Goal: Information Seeking & Learning: Compare options

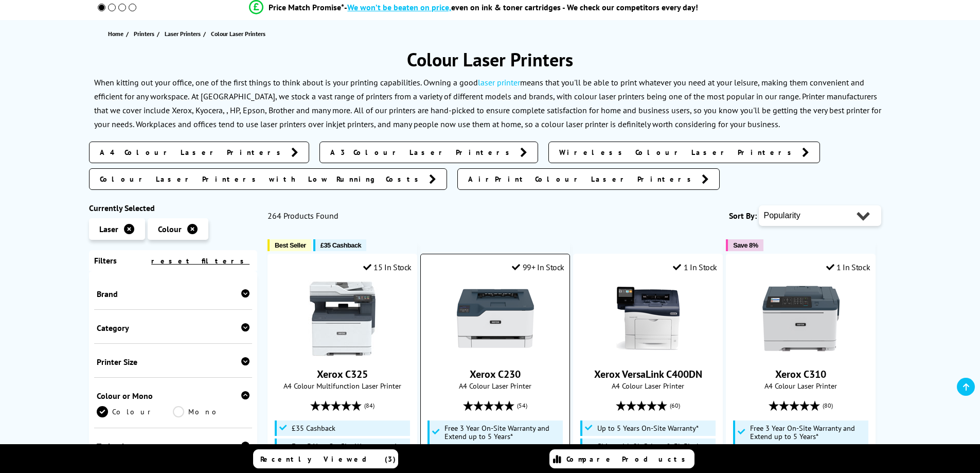
scroll to position [206, 0]
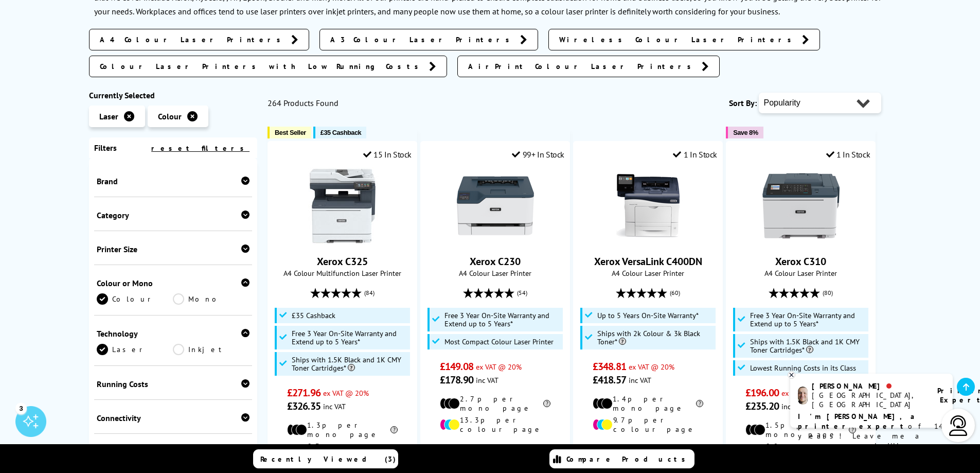
click at [174, 176] on div "Brand" at bounding box center [173, 181] width 153 height 10
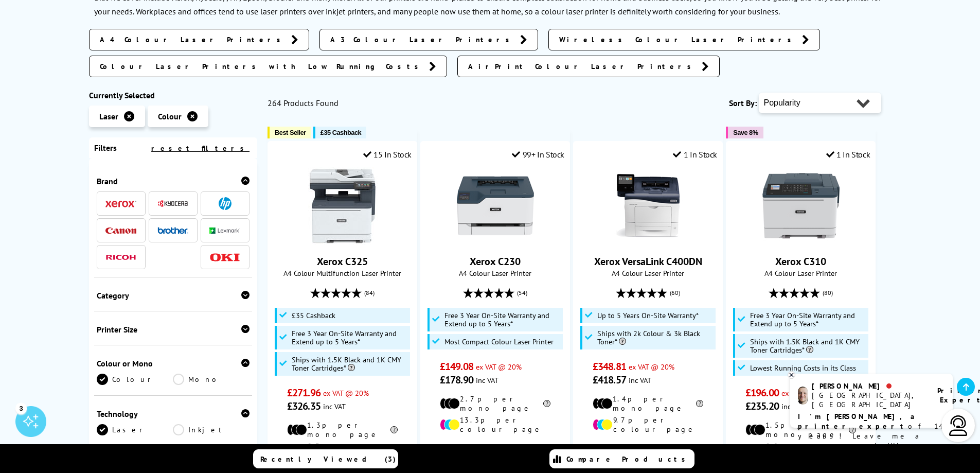
click at [172, 227] on img at bounding box center [172, 230] width 31 height 7
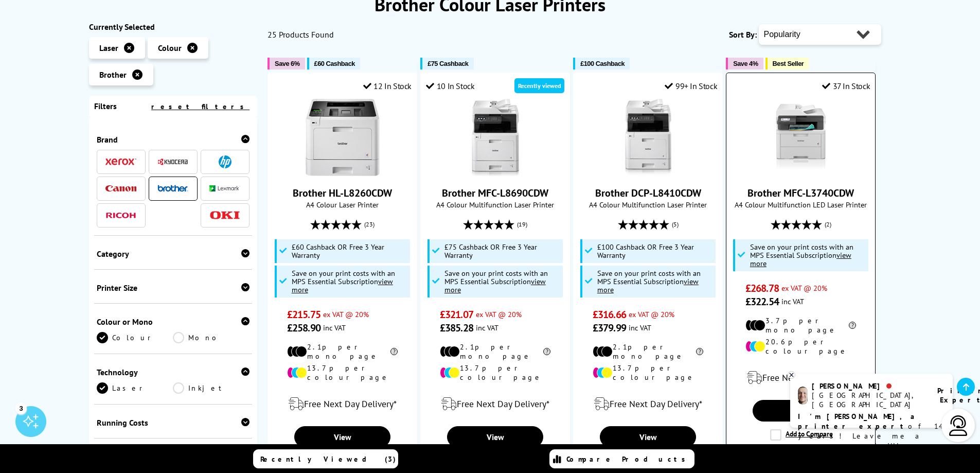
scroll to position [154, 0]
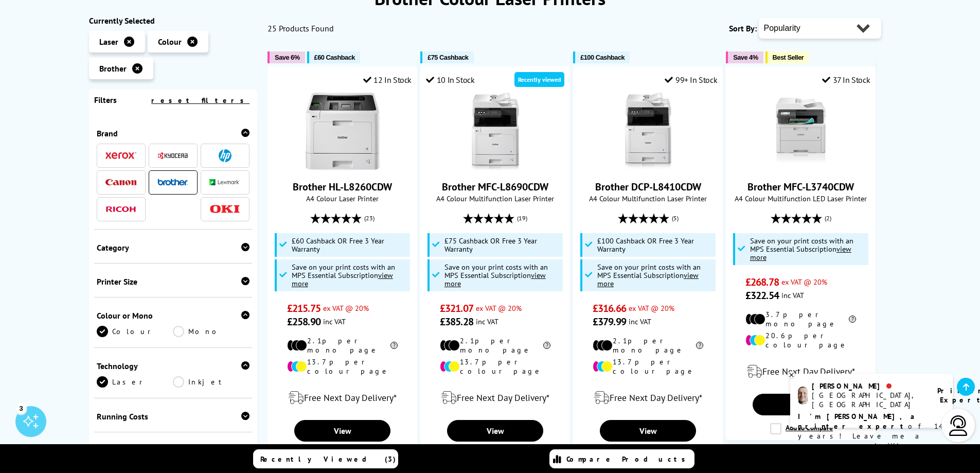
click at [822, 29] on select "Popularity Rating Price - Low to High Price - High to Low Running Costs - Low t…" at bounding box center [820, 28] width 122 height 21
select select "Price Ascending"
click at [759, 18] on select "Popularity Rating Price - Low to High Price - High to Low Running Costs - Low t…" at bounding box center [820, 28] width 122 height 21
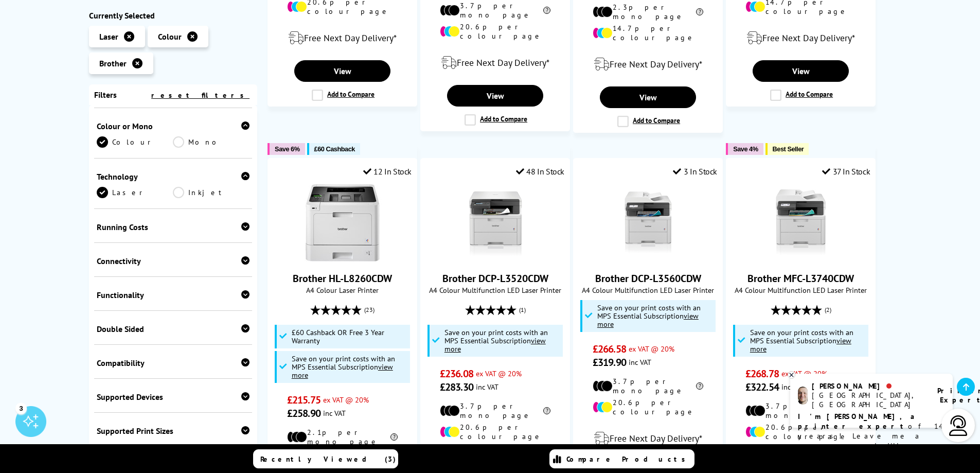
scroll to position [206, 0]
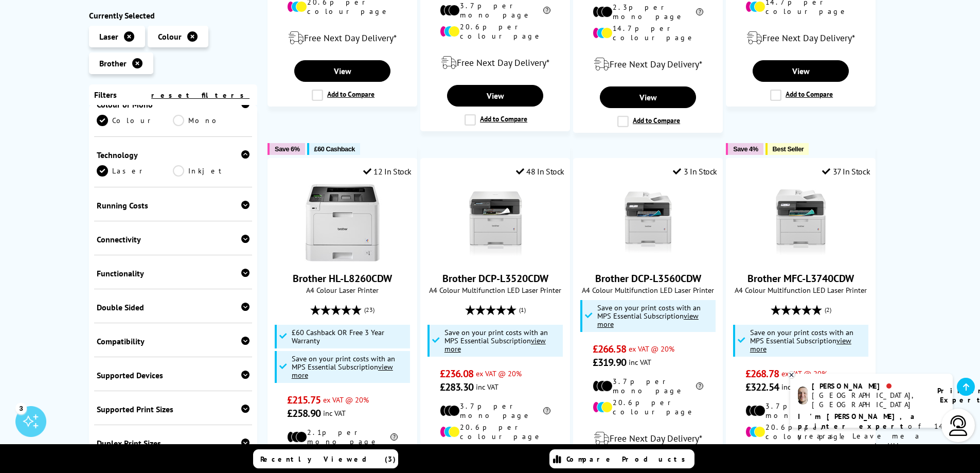
click at [132, 273] on div "Functionality" at bounding box center [173, 273] width 153 height 10
click at [177, 290] on link "Scan" at bounding box center [211, 288] width 77 height 11
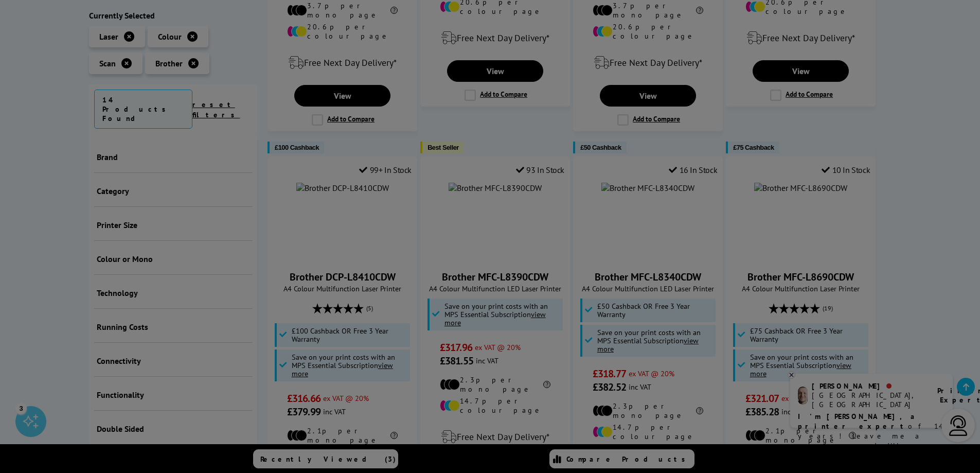
scroll to position [319, 0]
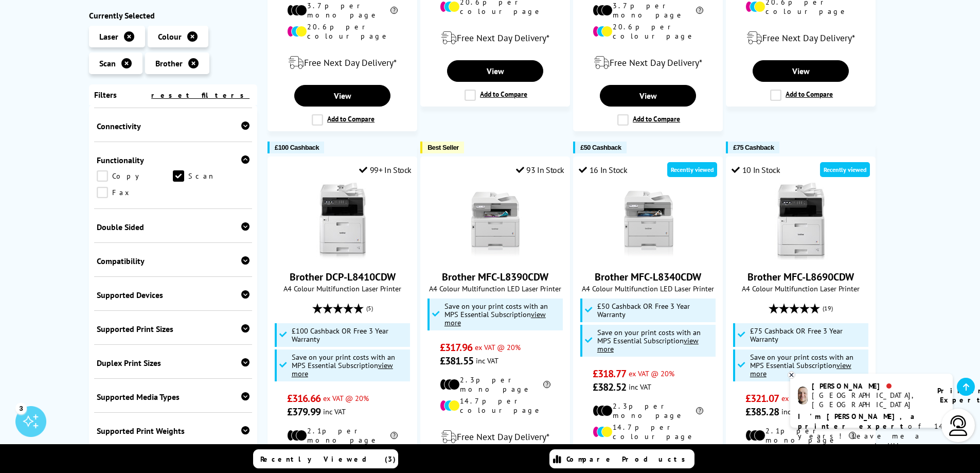
click at [99, 176] on link "Copy" at bounding box center [135, 175] width 77 height 11
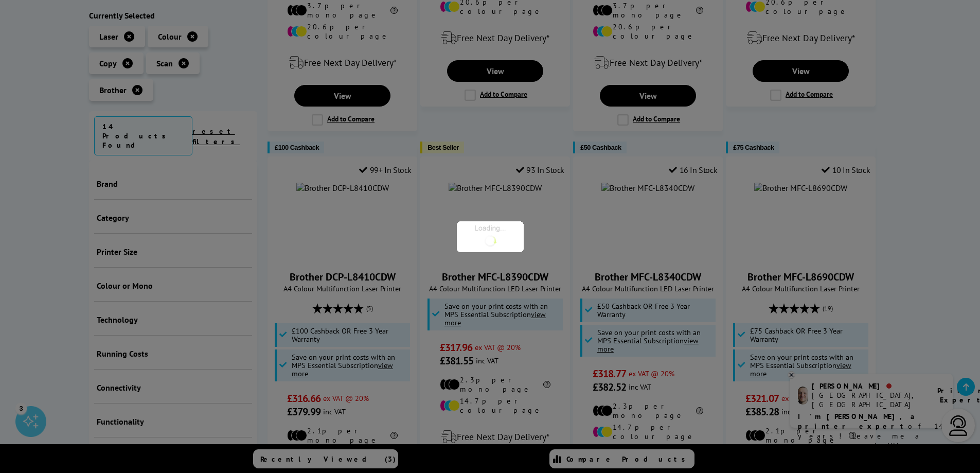
scroll to position [445, 0]
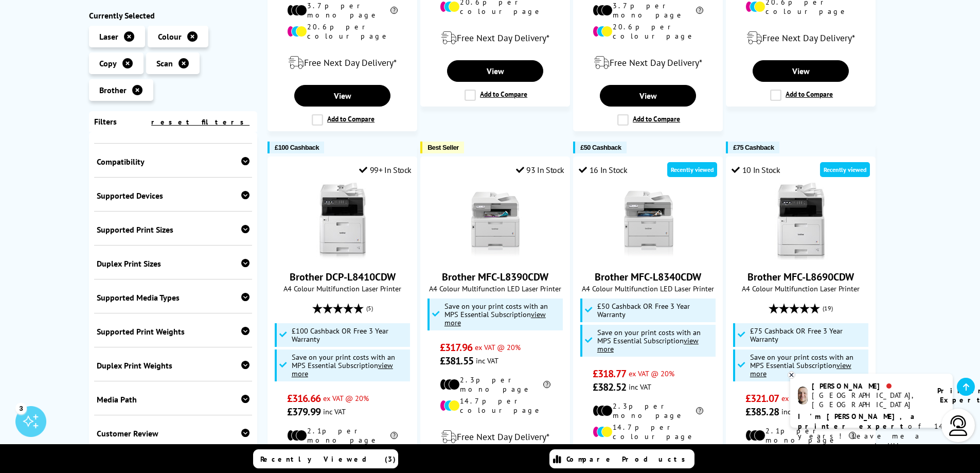
click at [141, 164] on div "Compatibility" at bounding box center [173, 161] width 153 height 10
click at [135, 165] on div "Compatibility" at bounding box center [173, 161] width 153 height 10
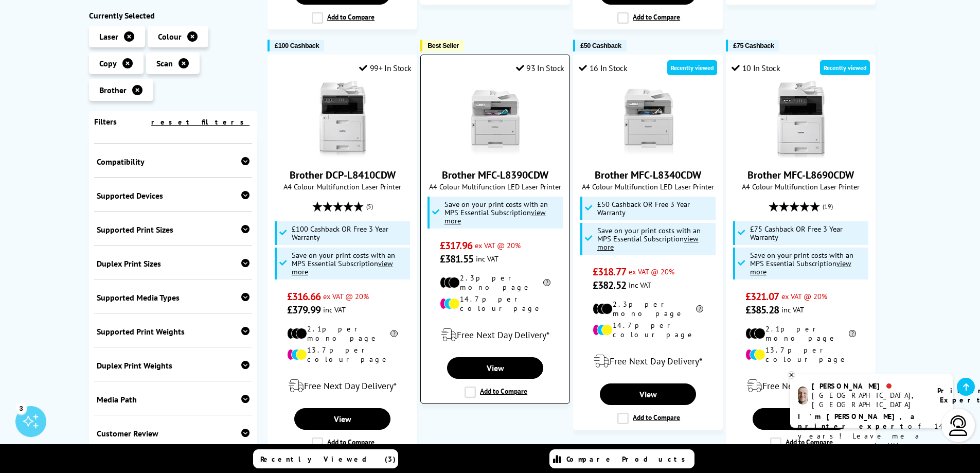
scroll to position [566, 0]
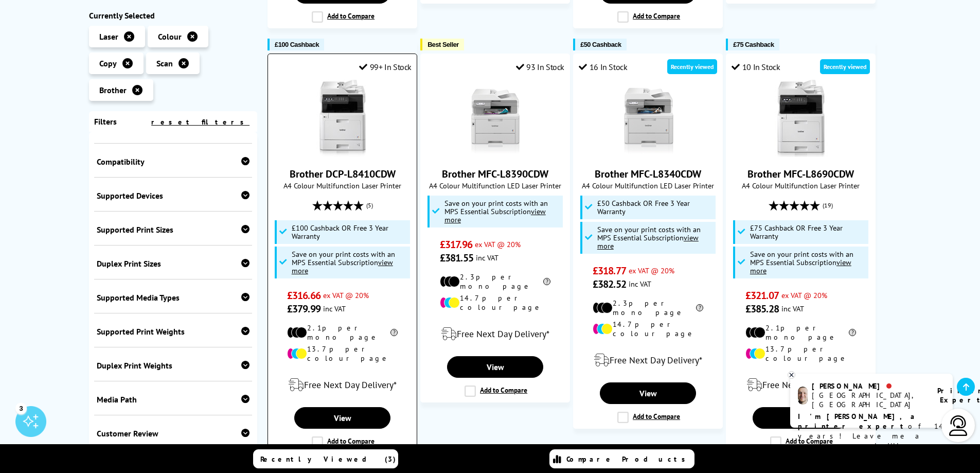
click at [320, 436] on label "Add to Compare" at bounding box center [343, 441] width 63 height 11
click at [0, 0] on input "Add to Compare" at bounding box center [0, 0] width 0 height 0
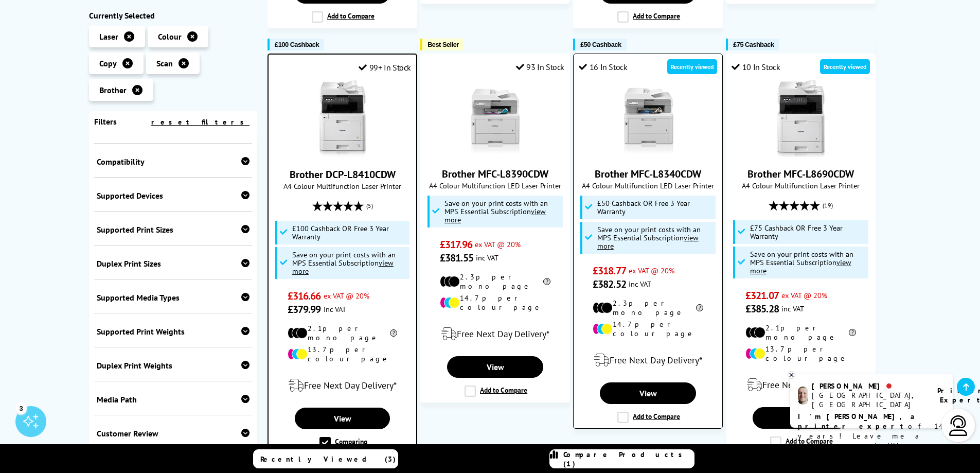
click at [623, 411] on label "Add to Compare" at bounding box center [648, 416] width 63 height 11
click at [0, 0] on input "Add to Compare" at bounding box center [0, 0] width 0 height 0
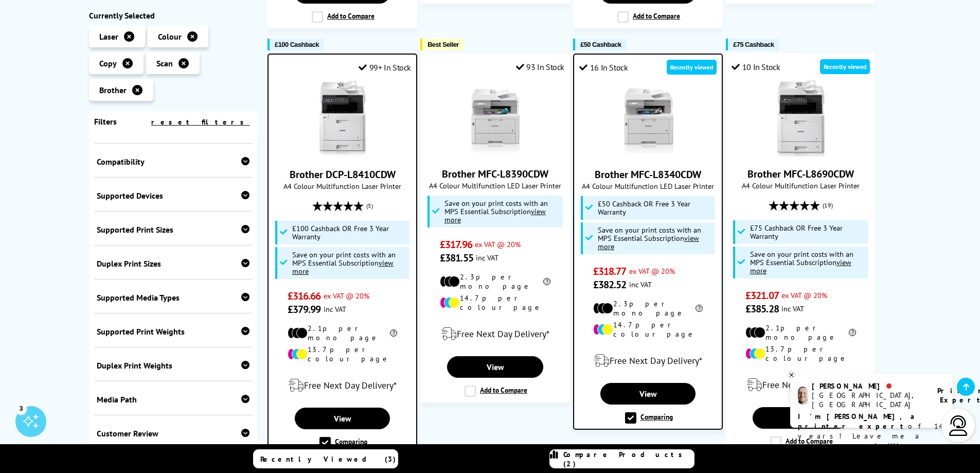
click at [792, 375] on icon at bounding box center [791, 375] width 7 height 8
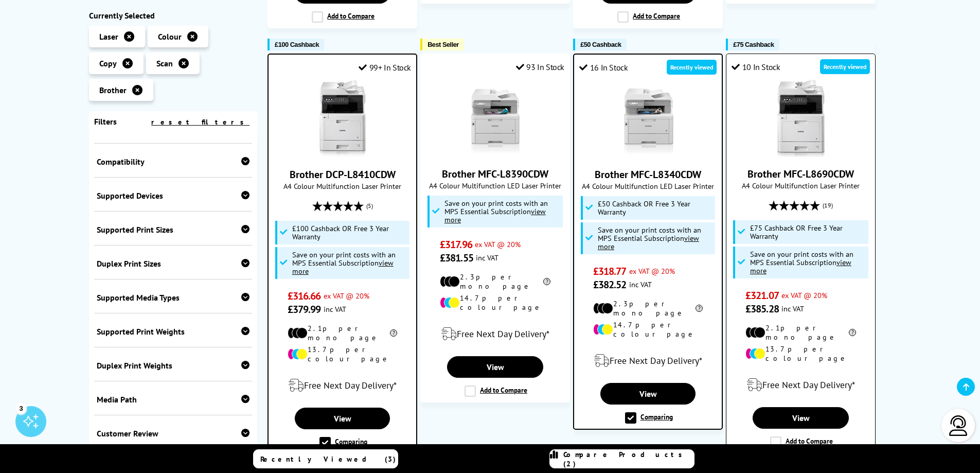
click at [773, 436] on label "Add to Compare" at bounding box center [801, 441] width 63 height 11
click at [0, 0] on input "Add to Compare" at bounding box center [0, 0] width 0 height 0
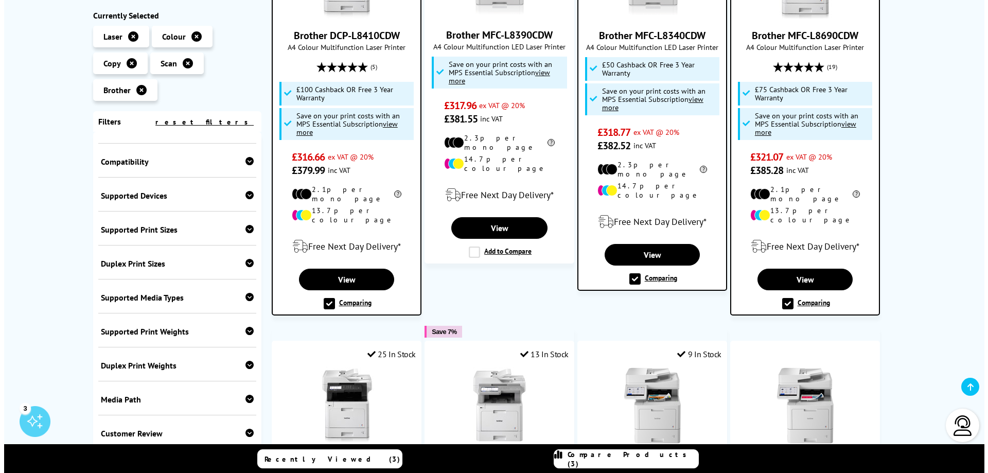
scroll to position [669, 0]
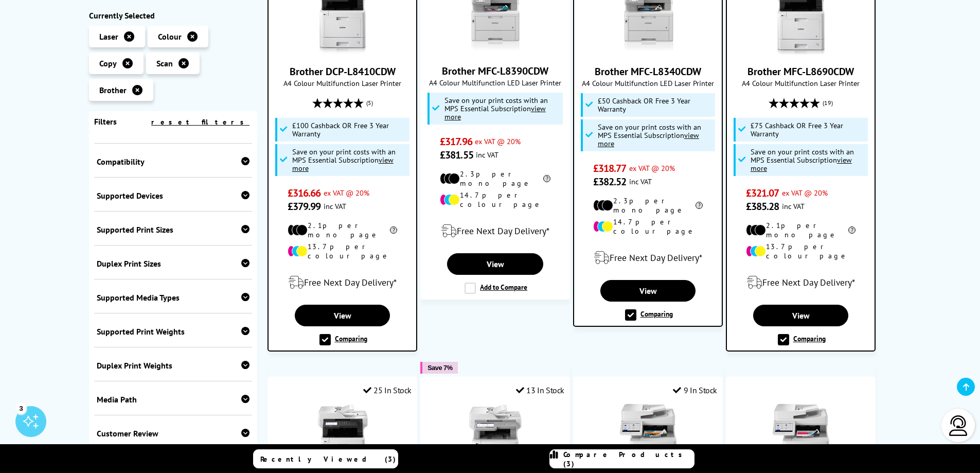
click at [606, 456] on span "Compare Products (3)" at bounding box center [628, 459] width 131 height 19
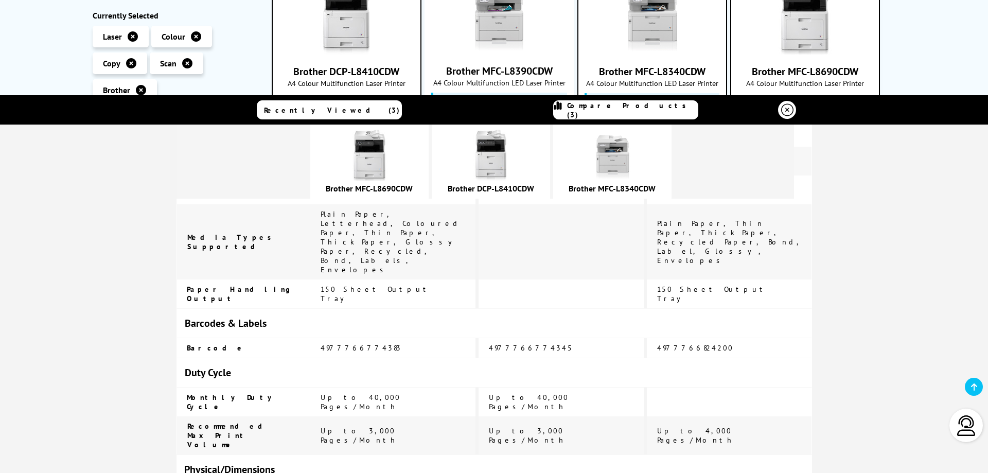
scroll to position [2284, 0]
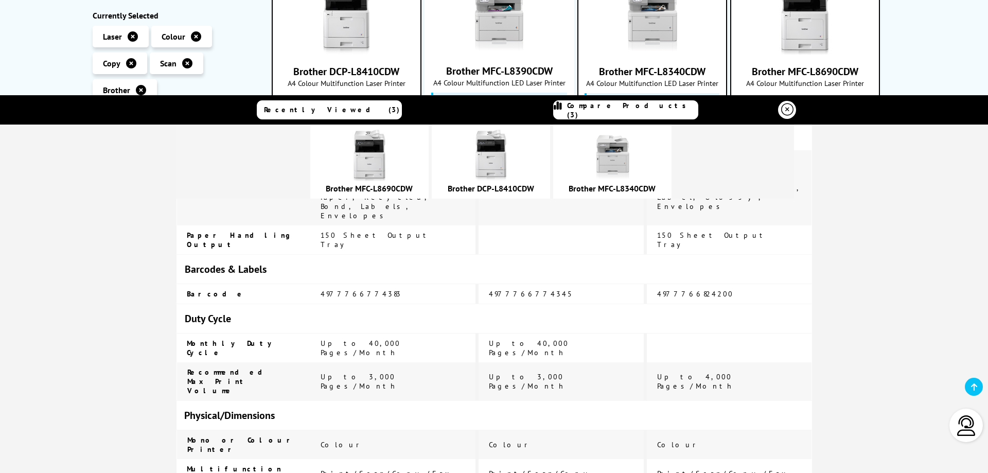
click at [534, 190] on link "Brother DCP-L8410CDW" at bounding box center [490, 188] width 86 height 10
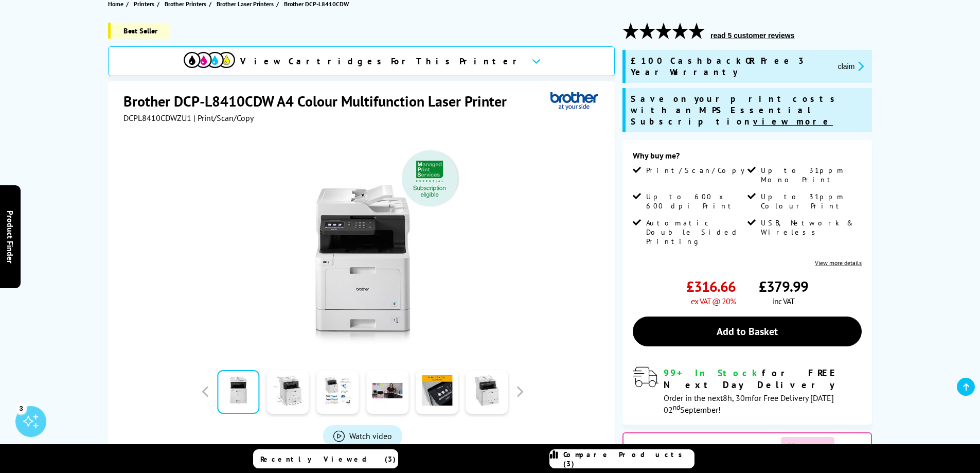
scroll to position [154, 0]
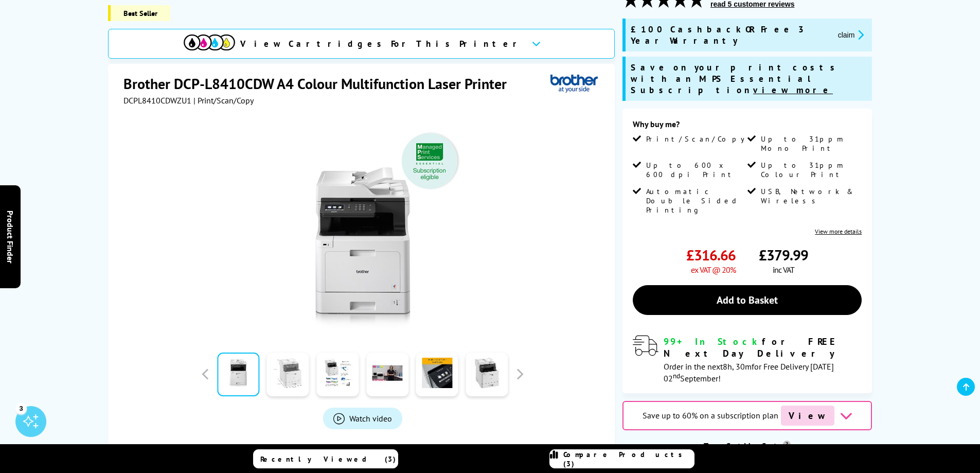
click at [278, 364] on link at bounding box center [288, 374] width 42 height 44
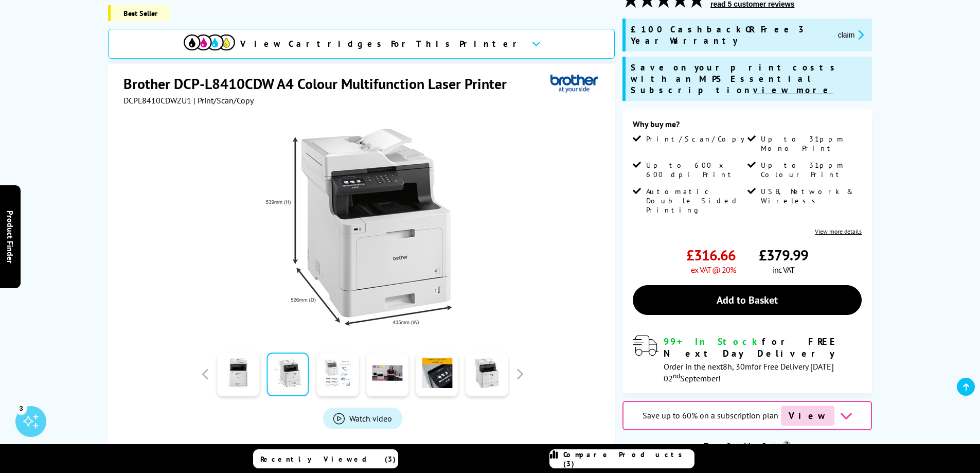
click at [336, 365] on link at bounding box center [337, 374] width 42 height 44
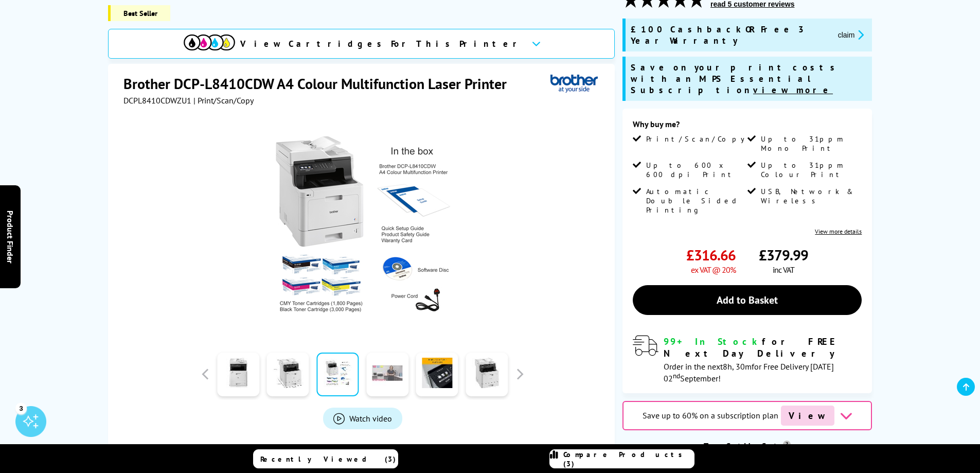
click at [399, 363] on link at bounding box center [387, 374] width 42 height 44
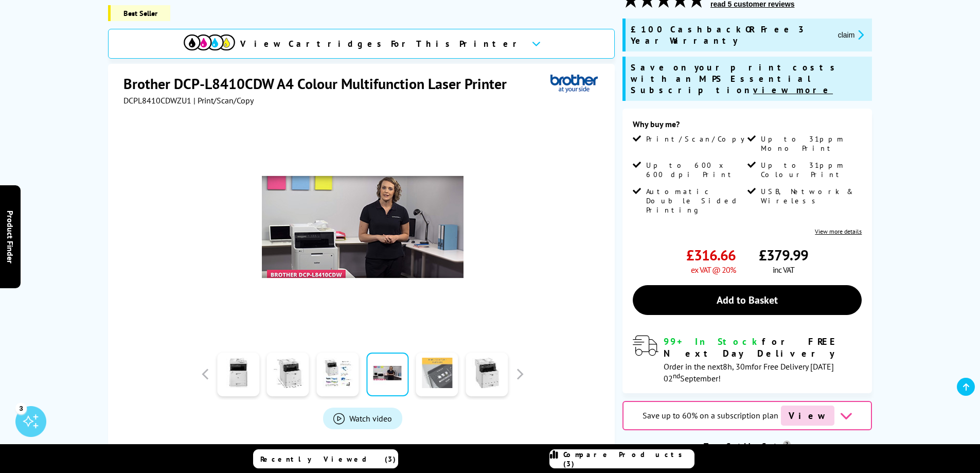
click at [430, 368] on link at bounding box center [437, 374] width 42 height 44
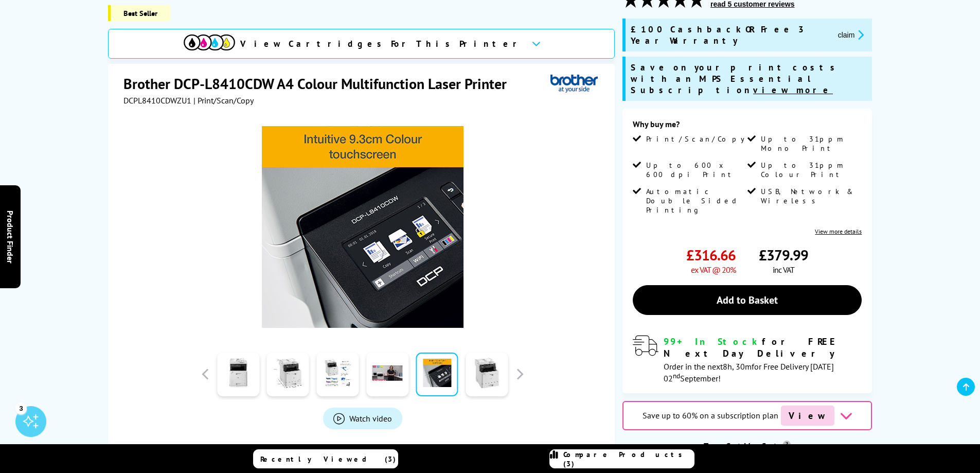
click at [463, 367] on div at bounding box center [487, 373] width 50 height 51
click at [486, 366] on link at bounding box center [486, 374] width 42 height 44
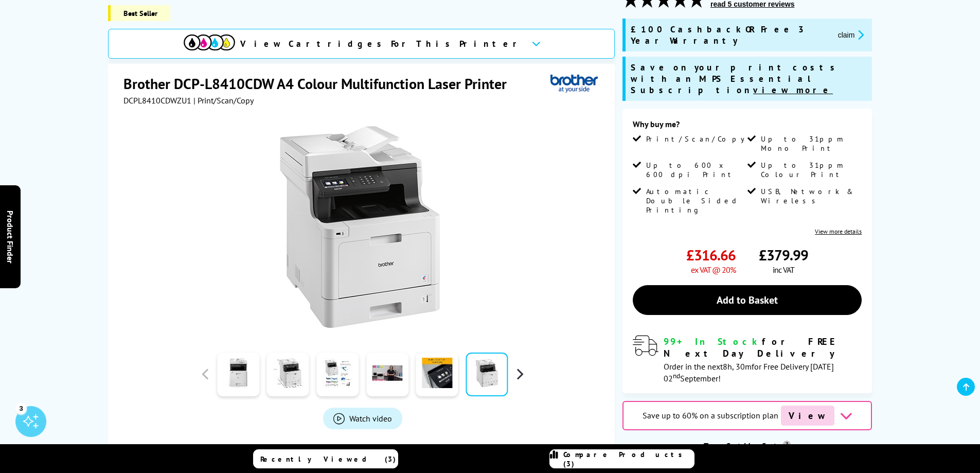
click at [516, 366] on button "button" at bounding box center [519, 373] width 15 height 15
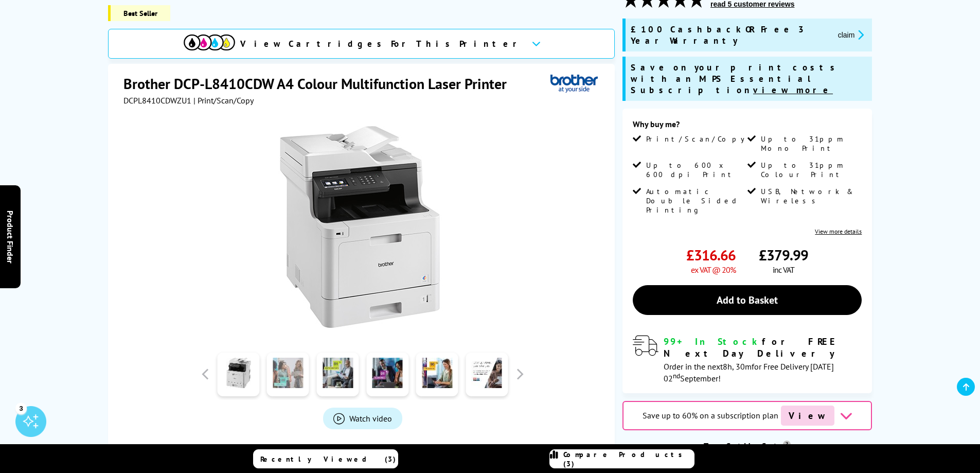
click at [295, 372] on link at bounding box center [288, 374] width 42 height 44
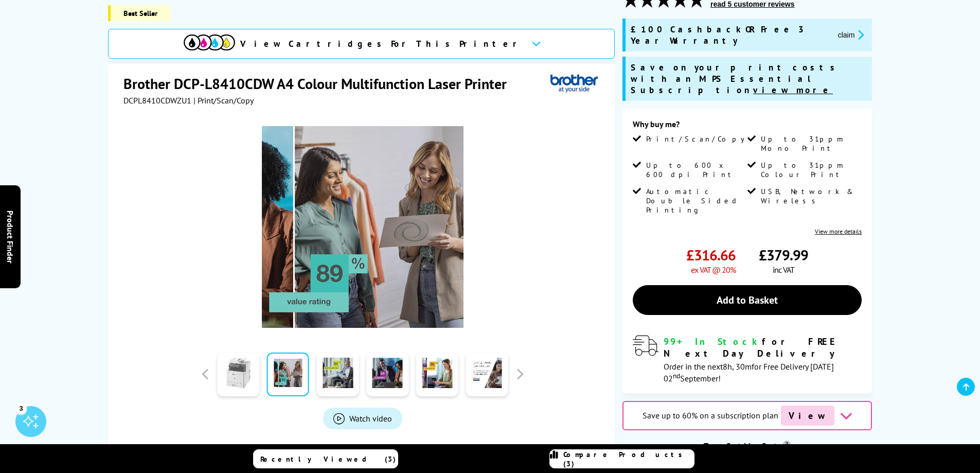
click at [246, 368] on link at bounding box center [238, 374] width 42 height 44
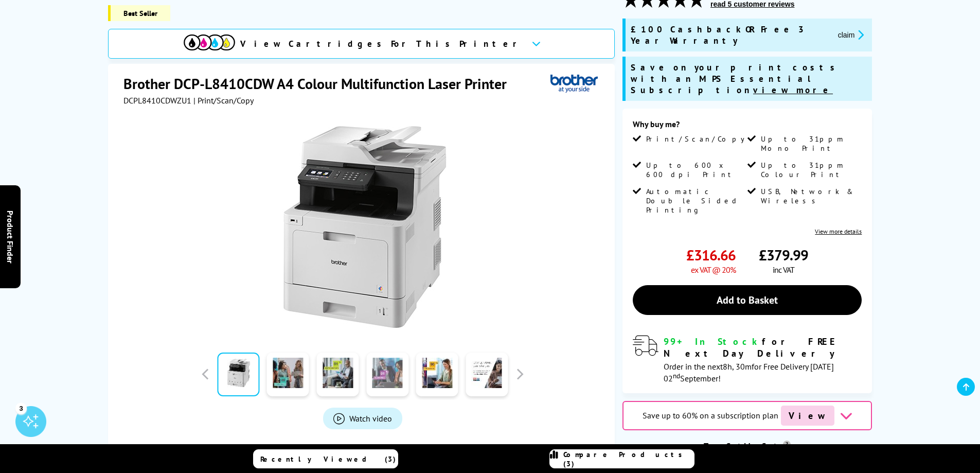
click at [390, 367] on link at bounding box center [387, 374] width 42 height 44
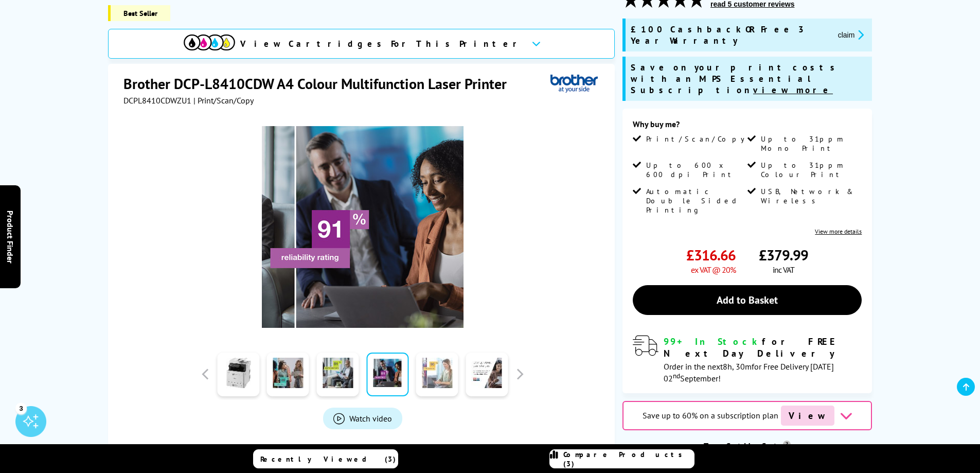
click at [444, 367] on link at bounding box center [437, 374] width 42 height 44
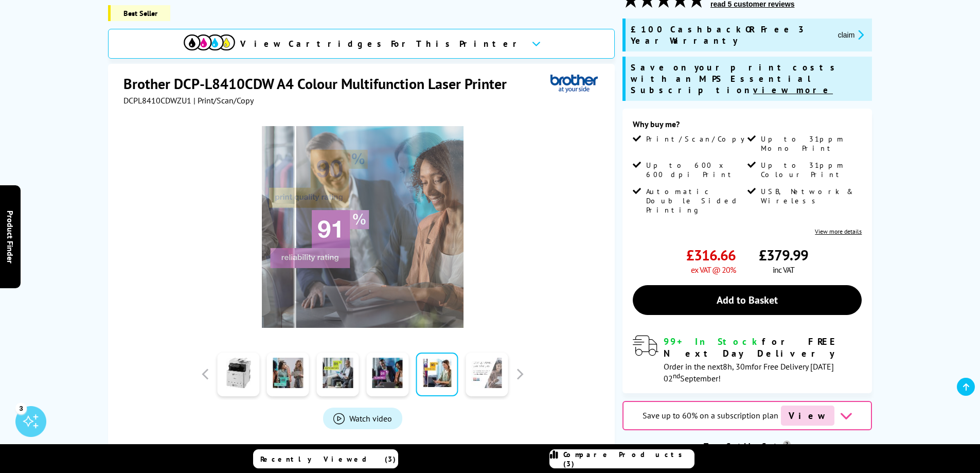
click at [506, 367] on link at bounding box center [486, 374] width 42 height 44
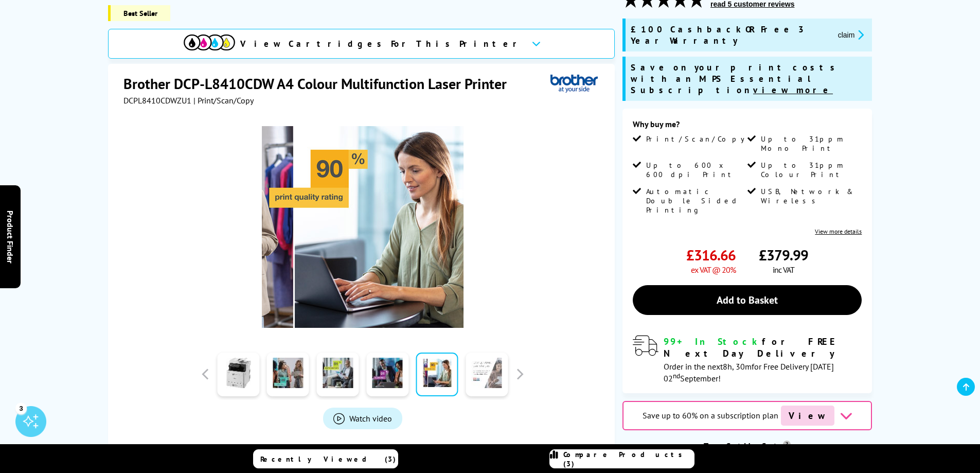
click at [496, 362] on link at bounding box center [486, 374] width 42 height 44
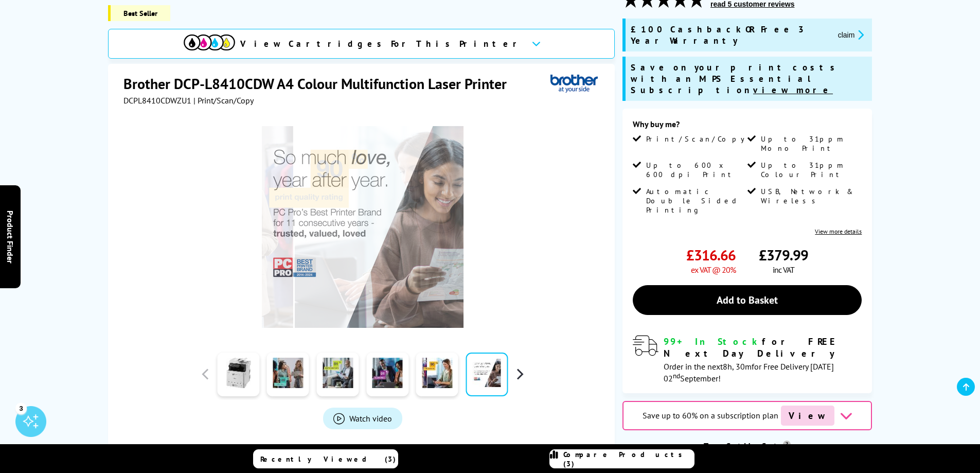
click at [522, 366] on button "button" at bounding box center [519, 373] width 15 height 15
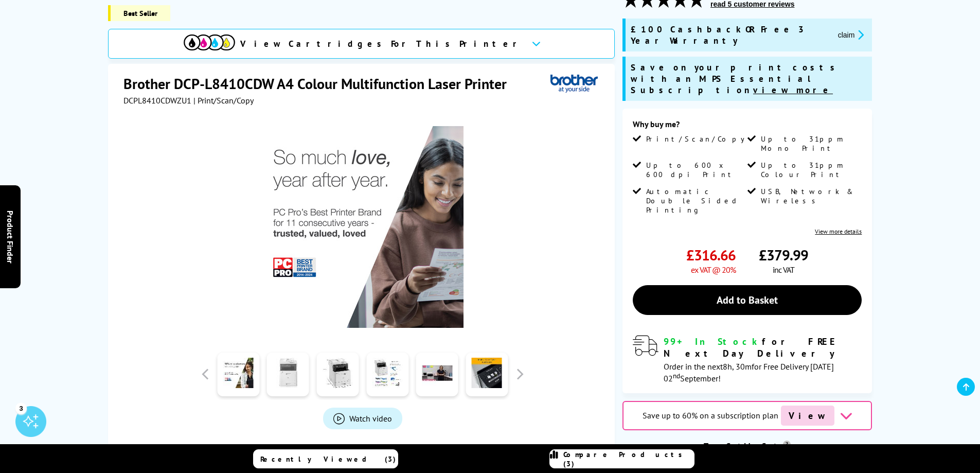
click at [287, 361] on link at bounding box center [288, 374] width 42 height 44
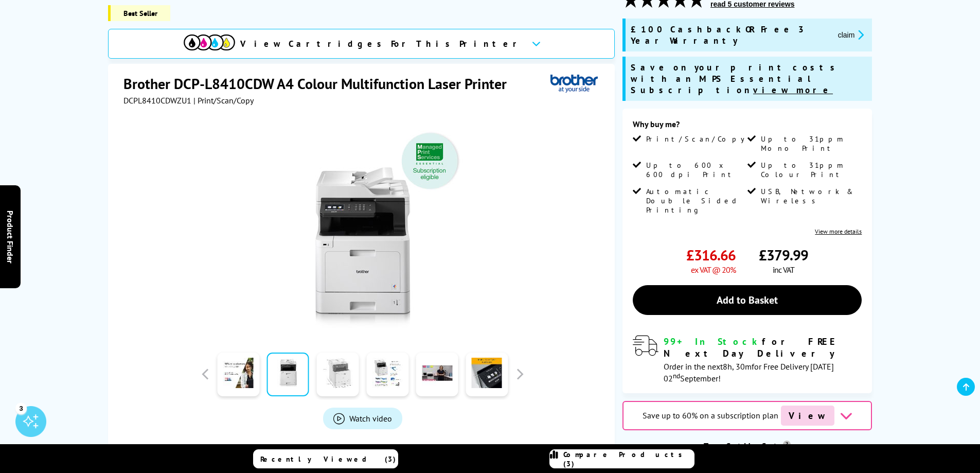
click at [343, 359] on link at bounding box center [337, 374] width 42 height 44
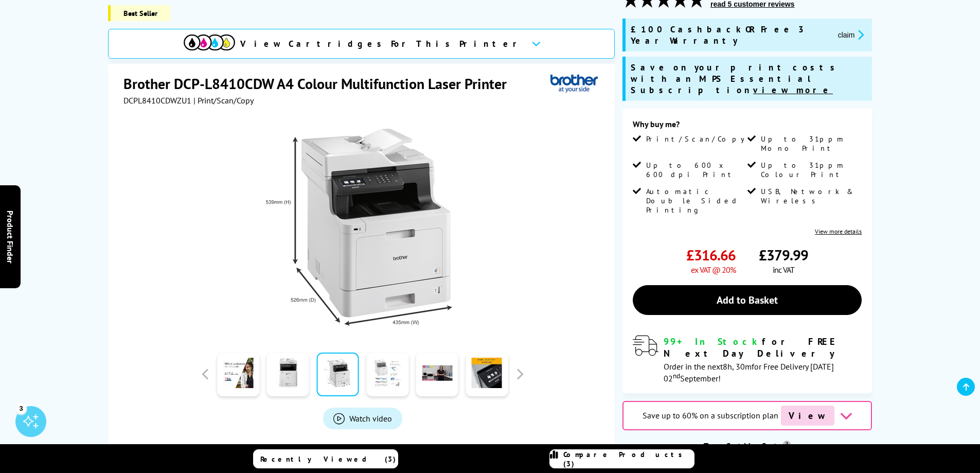
click at [390, 361] on link at bounding box center [387, 374] width 42 height 44
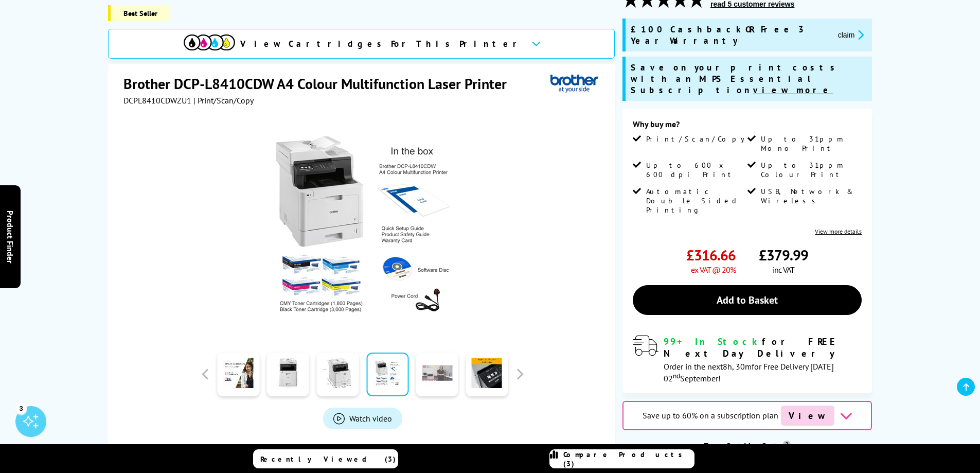
click at [448, 364] on link at bounding box center [437, 374] width 42 height 44
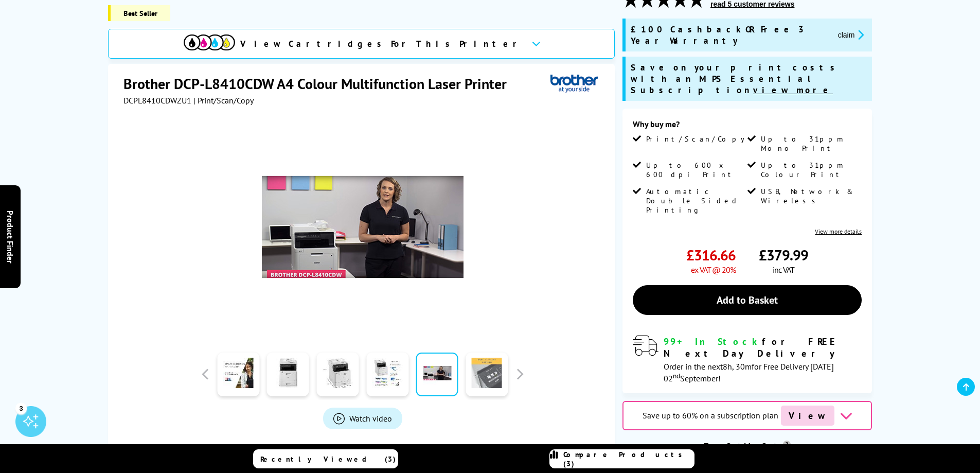
click at [492, 363] on link at bounding box center [486, 374] width 42 height 44
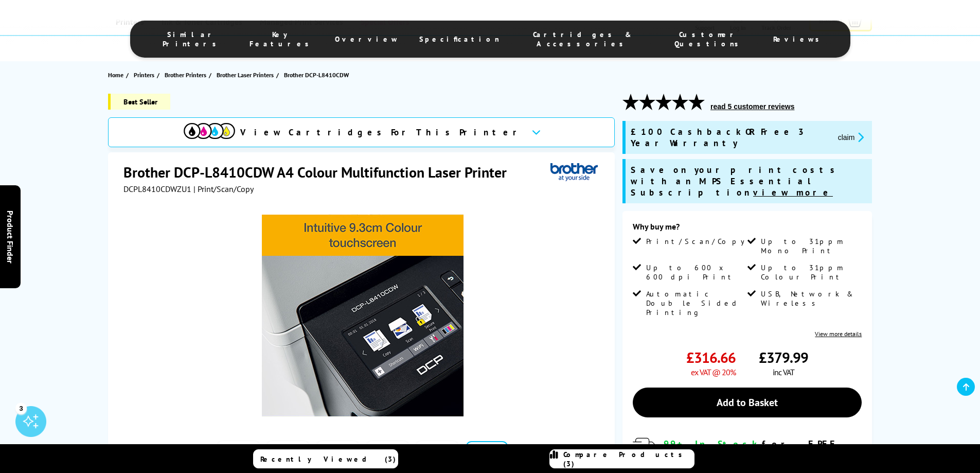
scroll to position [0, 0]
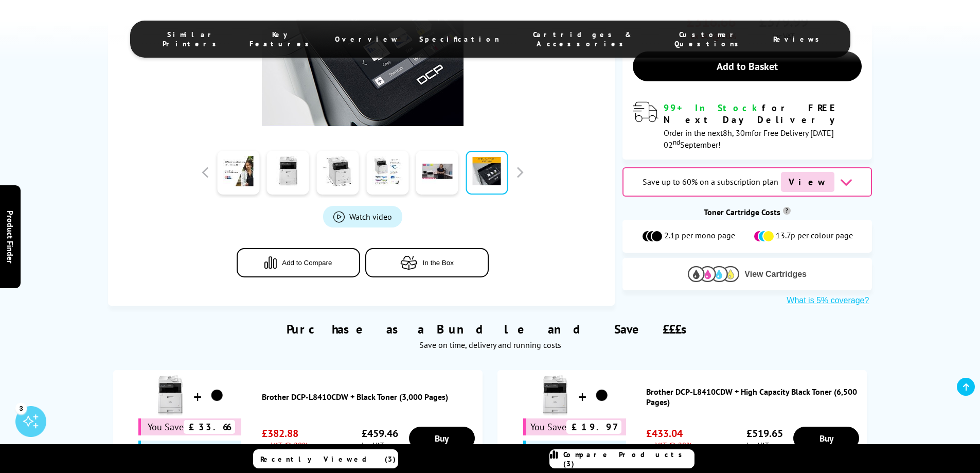
click at [760, 270] on span "View Cartridges" at bounding box center [775, 274] width 62 height 9
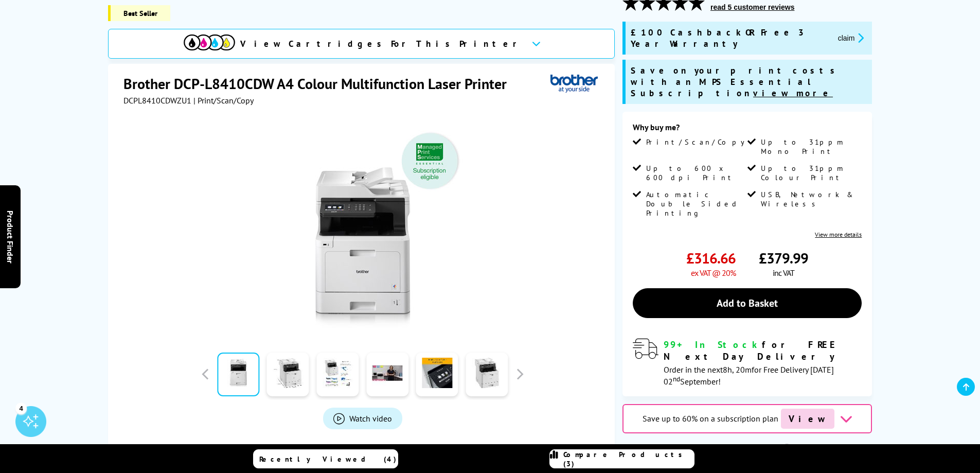
scroll to position [154, 0]
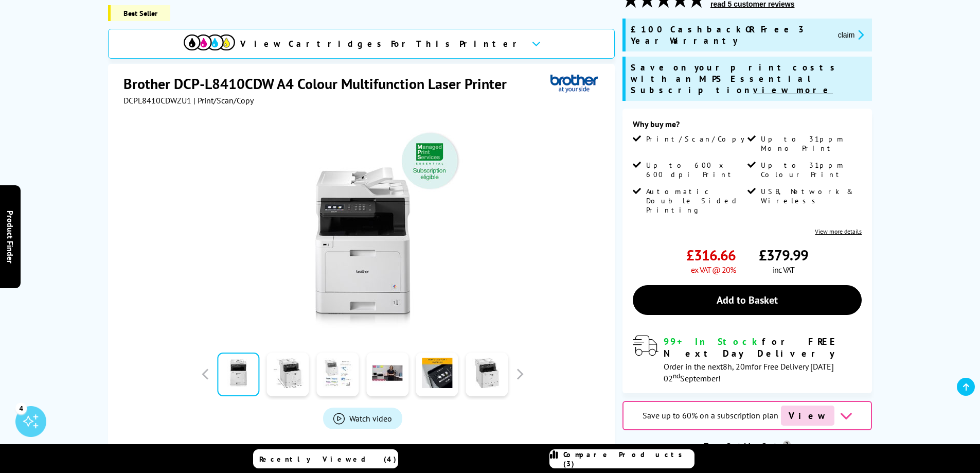
click at [354, 364] on link at bounding box center [337, 374] width 42 height 44
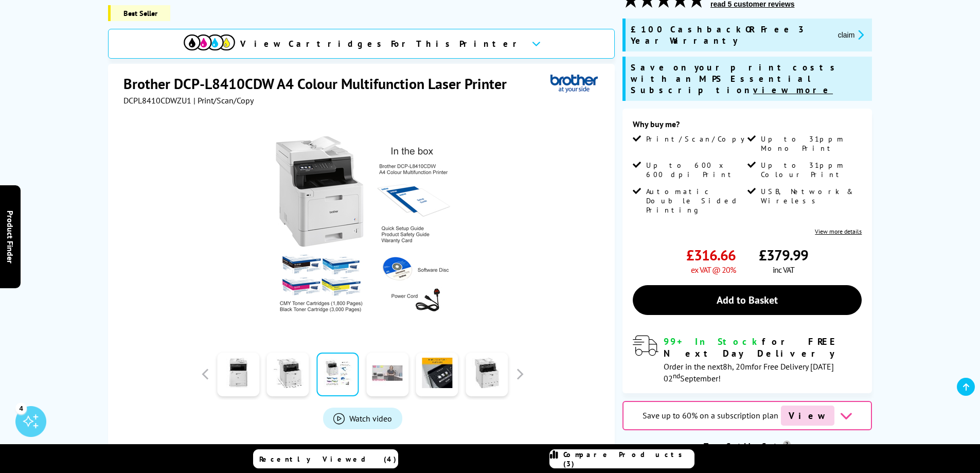
click at [399, 365] on link at bounding box center [387, 374] width 42 height 44
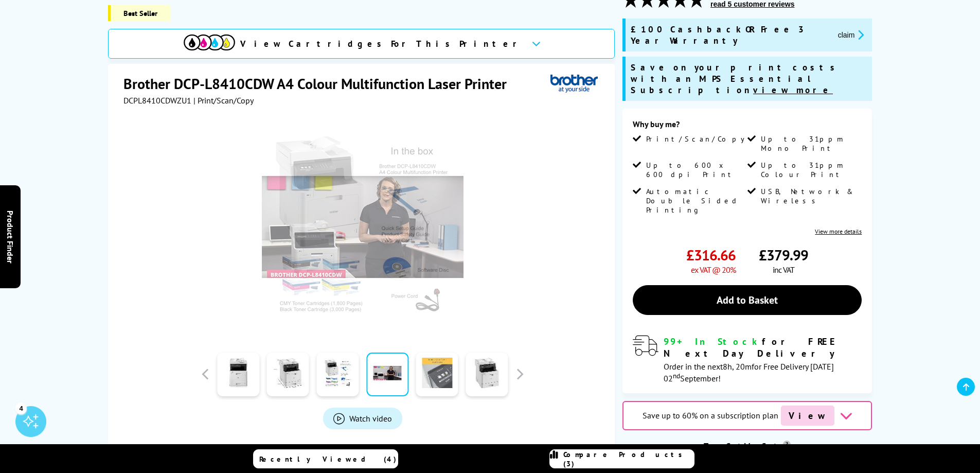
click at [448, 364] on link at bounding box center [437, 374] width 42 height 44
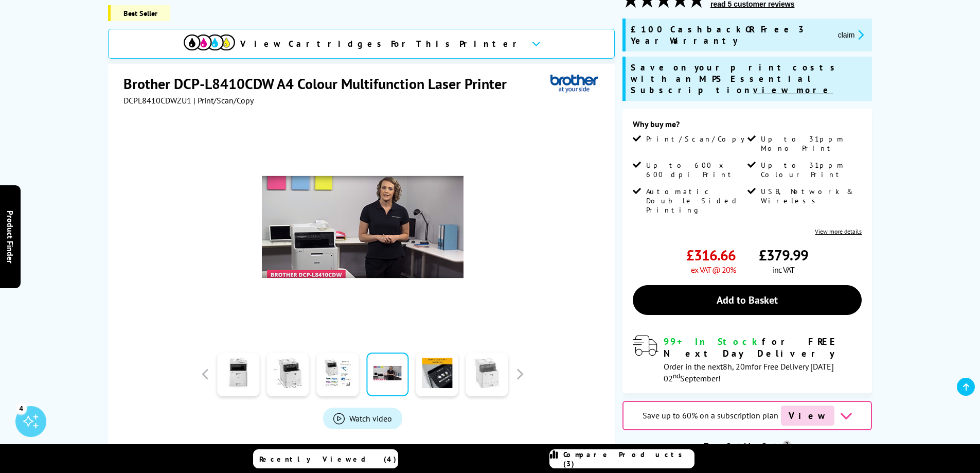
click at [480, 361] on link at bounding box center [486, 374] width 42 height 44
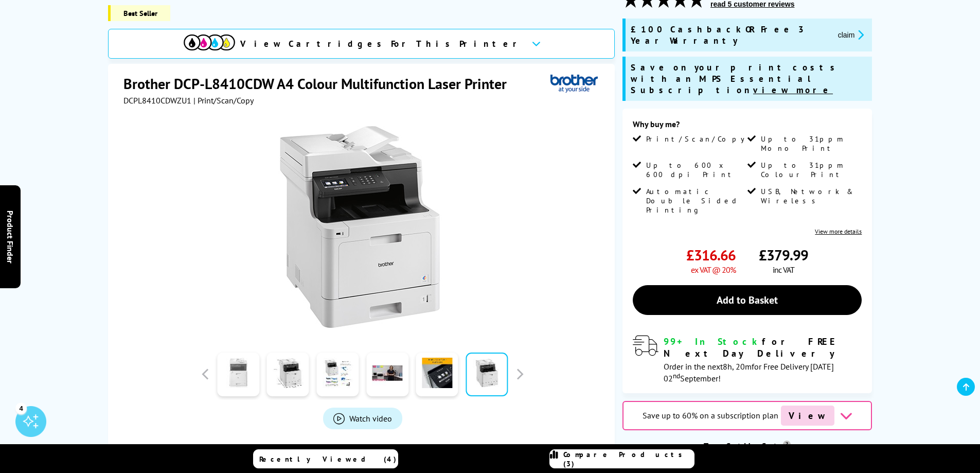
click at [221, 371] on link at bounding box center [238, 374] width 42 height 44
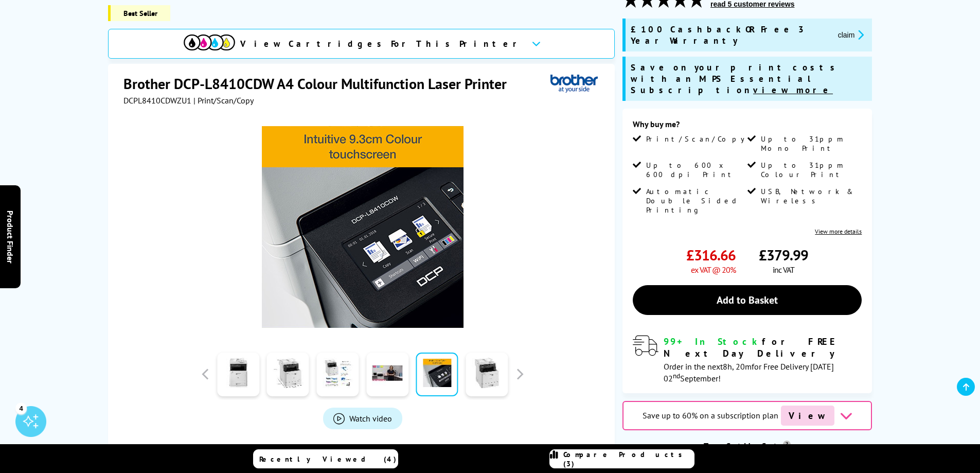
click at [164, 360] on div at bounding box center [14, 373] width 298 height 51
click at [343, 364] on link at bounding box center [338, 374] width 42 height 44
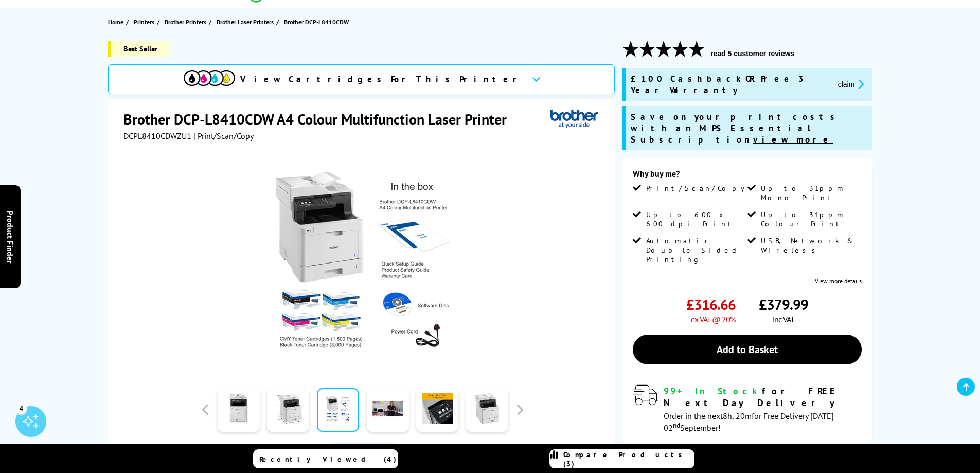
scroll to position [103, 0]
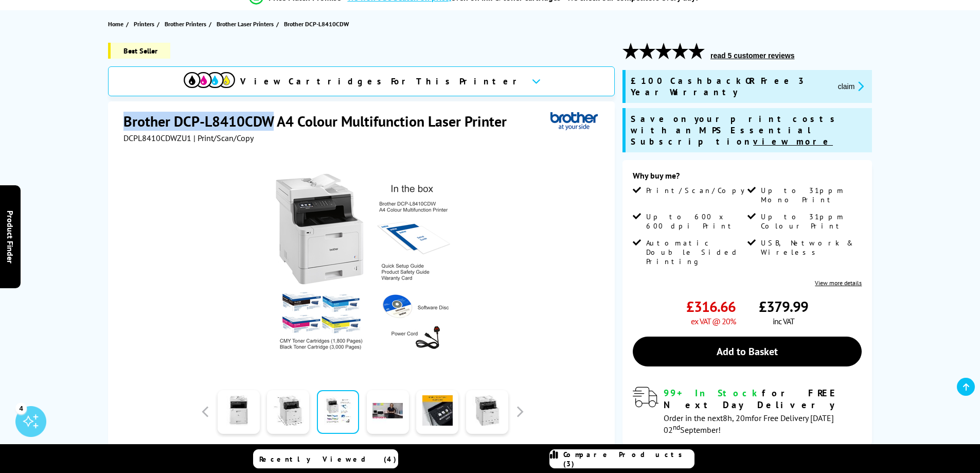
drag, startPoint x: 126, startPoint y: 121, endPoint x: 272, endPoint y: 124, distance: 146.6
click at [272, 124] on h1 "Brother DCP-L8410CDW A4 Colour Multifunction Laser Printer" at bounding box center [319, 121] width 393 height 19
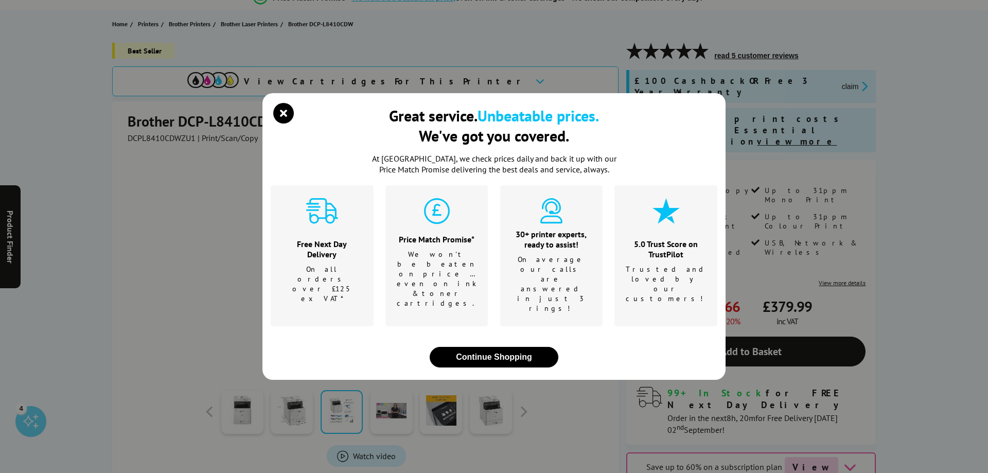
drag, startPoint x: 271, startPoint y: 123, endPoint x: 242, endPoint y: 124, distance: 28.8
click at [242, 124] on div "Great service. Unbeatable prices. We've got you covered. At Printerland, we che…" at bounding box center [494, 236] width 988 height 473
click at [282, 123] on icon "close modal" at bounding box center [283, 113] width 21 height 21
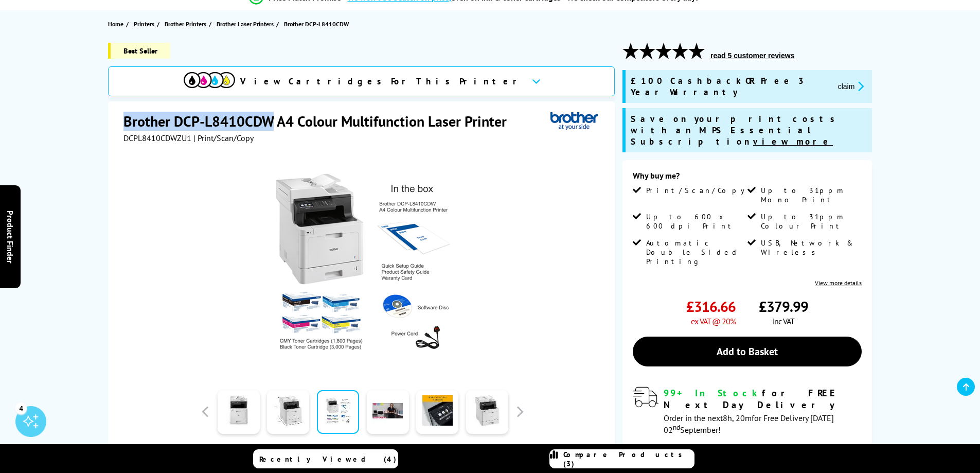
drag, startPoint x: 272, startPoint y: 118, endPoint x: 126, endPoint y: 123, distance: 145.6
click at [126, 123] on h1 "Brother DCP-L8410CDW A4 Colour Multifunction Laser Printer" at bounding box center [319, 121] width 393 height 19
click at [239, 121] on h1 "Brother DCP-L8410CDW A4 Colour Multifunction Laser Printer" at bounding box center [319, 121] width 393 height 19
click at [177, 122] on h1 "Brother DCP-L8410CDW A4 Colour Multifunction Laser Printer" at bounding box center [319, 121] width 393 height 19
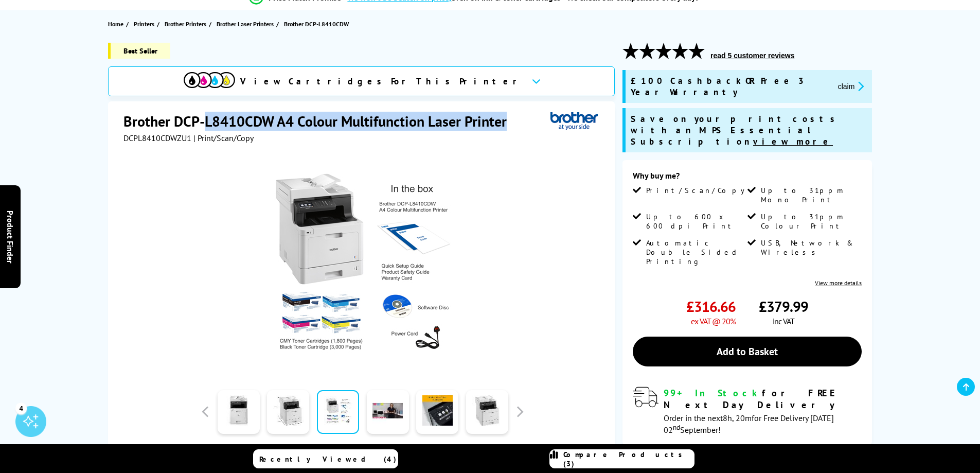
drag, startPoint x: 206, startPoint y: 122, endPoint x: 510, endPoint y: 118, distance: 303.5
click at [510, 118] on h1 "Brother DCP-L8410CDW A4 Colour Multifunction Laser Printer" at bounding box center [319, 121] width 393 height 19
copy h1 "L8410CDW A4 Colour Multifunction Laser Printer"
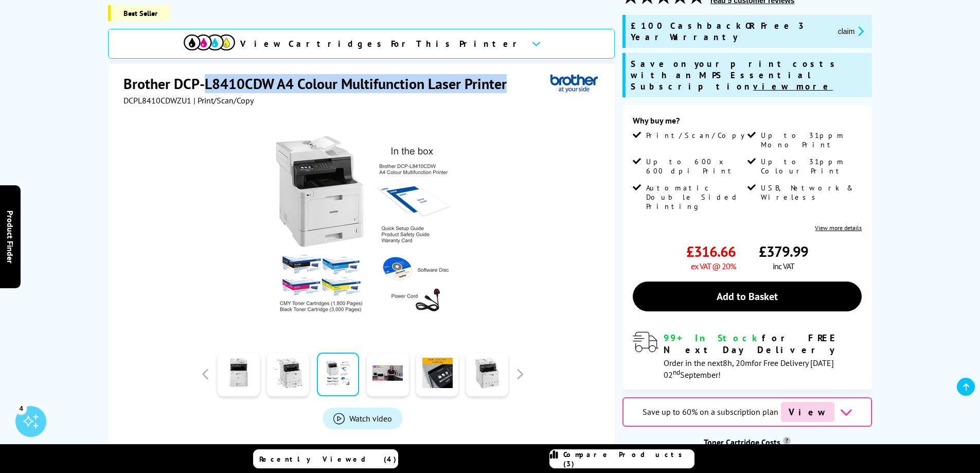
scroll to position [206, 0]
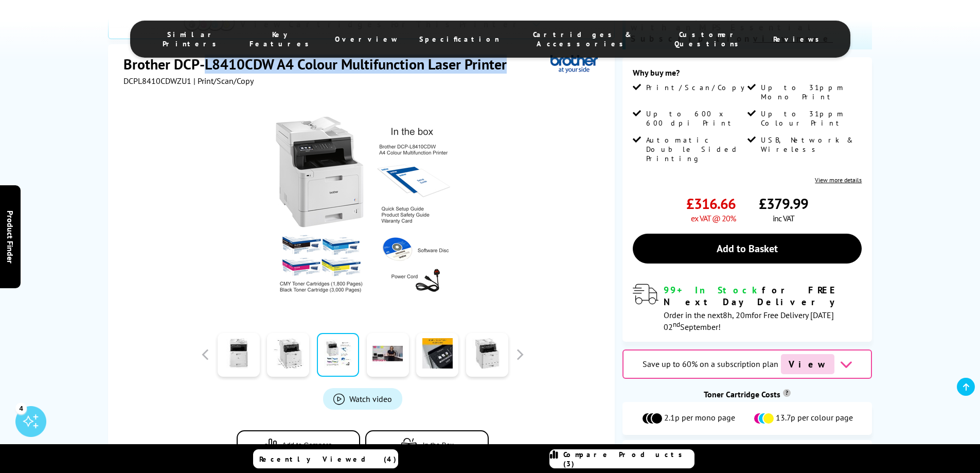
click at [760, 452] on span "View Cartridges" at bounding box center [775, 456] width 62 height 9
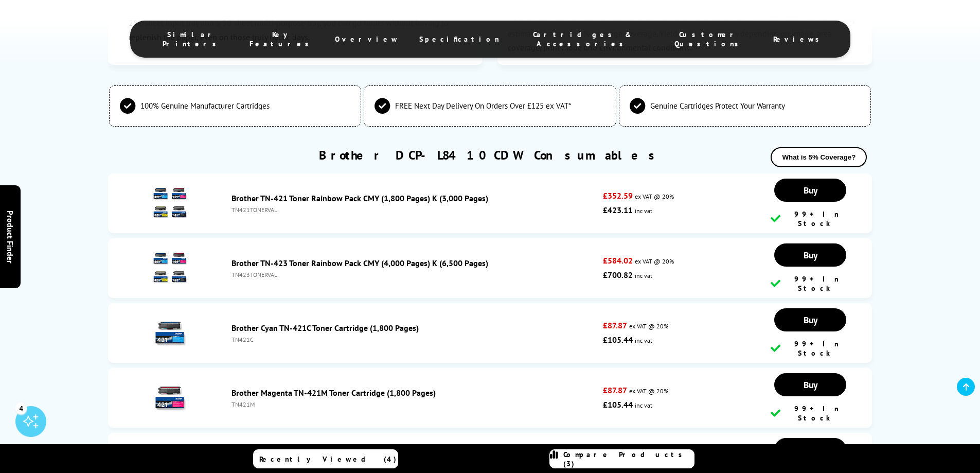
scroll to position [3379, 0]
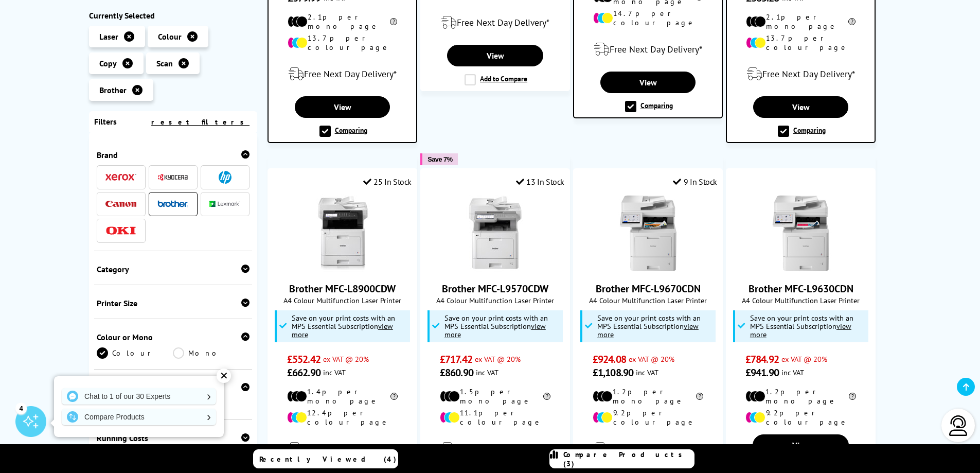
scroll to position [977, 0]
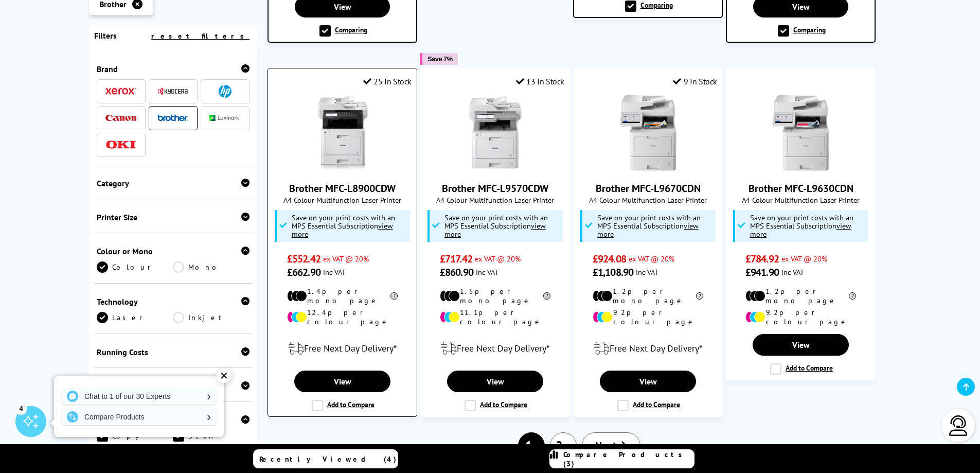
click at [364, 182] on link "Brother MFC-L8900CDW" at bounding box center [342, 188] width 106 height 13
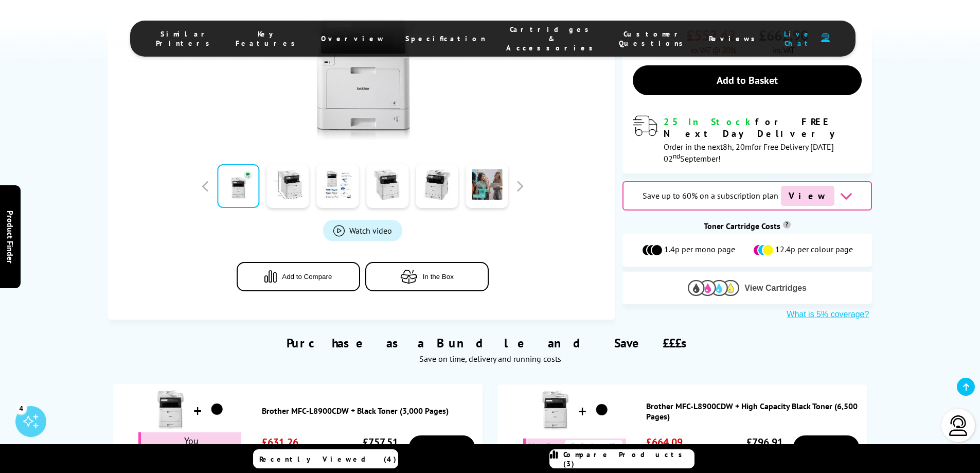
click at [739, 280] on img at bounding box center [713, 288] width 51 height 16
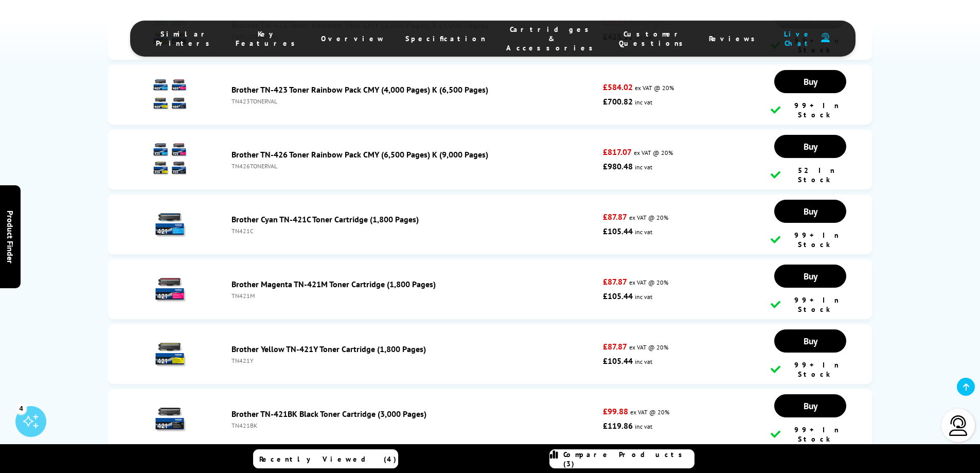
scroll to position [3542, 0]
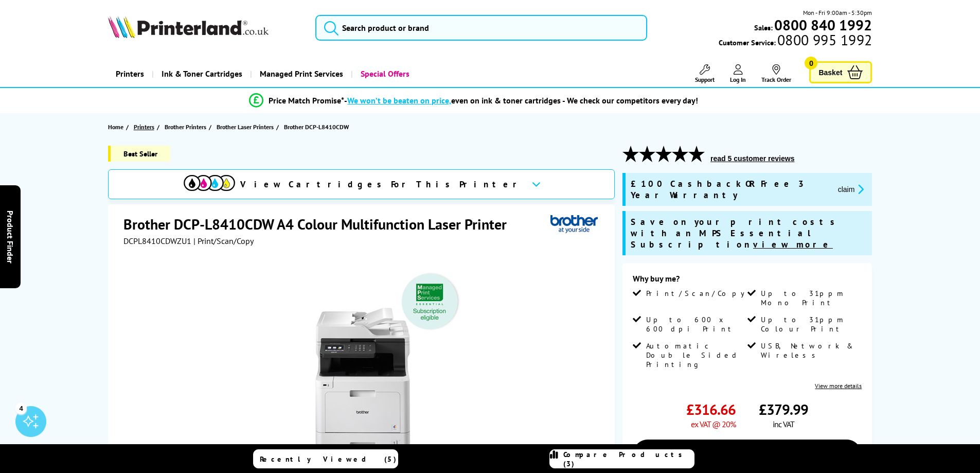
click at [150, 127] on span "Printers" at bounding box center [144, 126] width 21 height 11
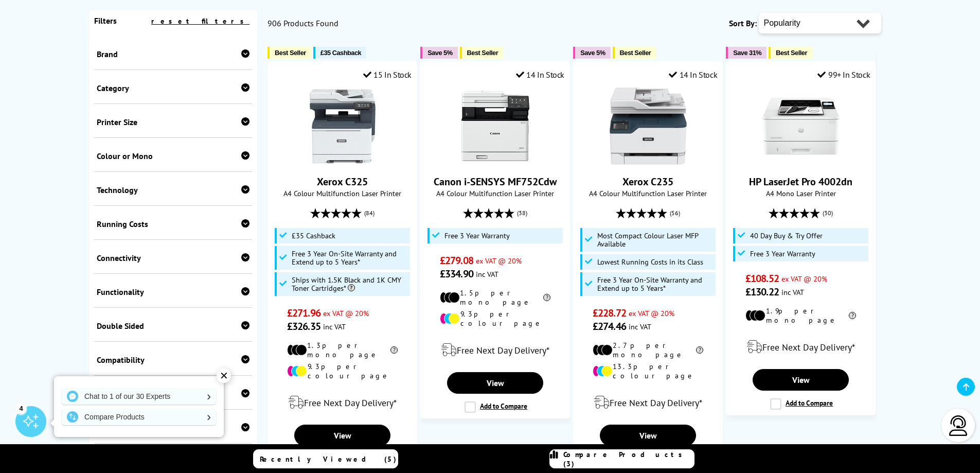
scroll to position [154, 0]
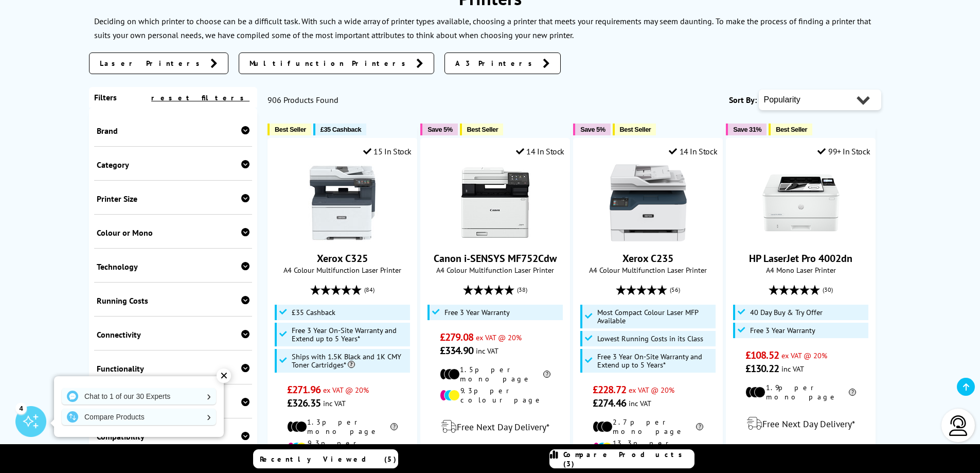
click at [132, 162] on div "Category" at bounding box center [173, 164] width 153 height 10
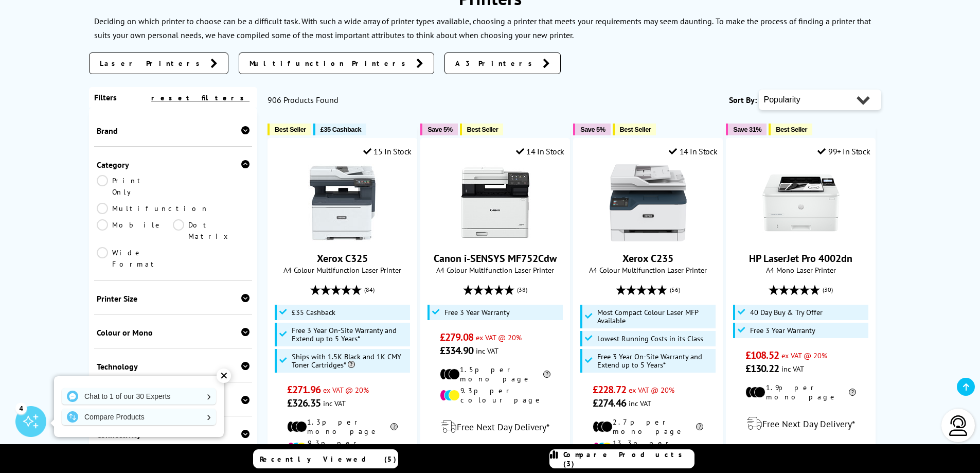
click at [180, 203] on link "Multifunction" at bounding box center [153, 208] width 112 height 11
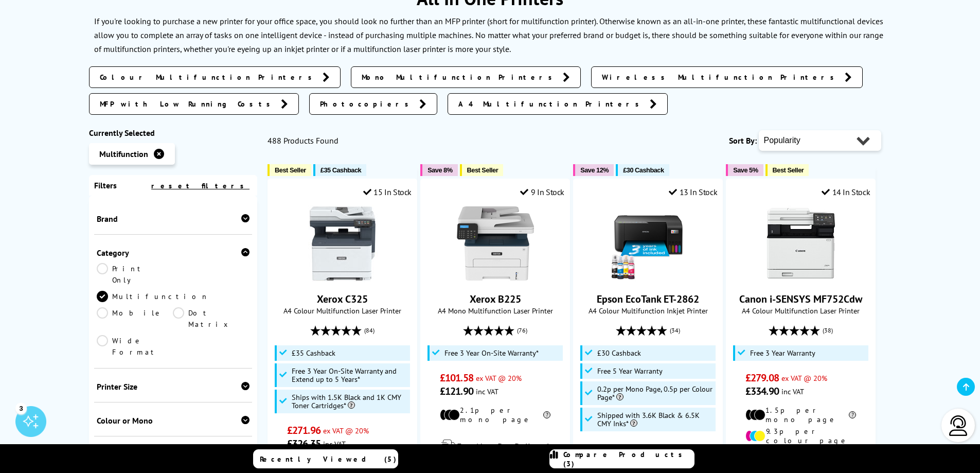
click at [147, 415] on div "Colour or Mono" at bounding box center [173, 420] width 153 height 10
click at [102, 431] on link "Colour" at bounding box center [135, 436] width 77 height 11
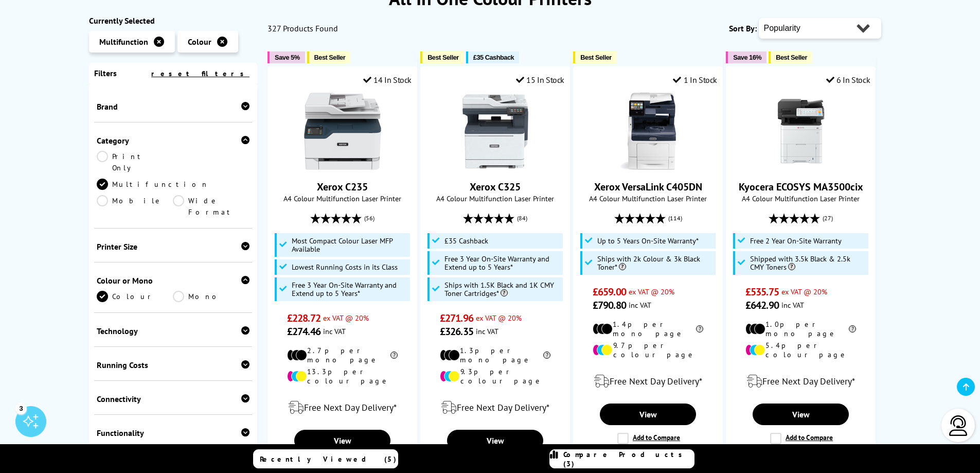
click at [123, 326] on div "Technology" at bounding box center [173, 331] width 153 height 10
click at [105, 341] on link "Laser" at bounding box center [135, 346] width 77 height 11
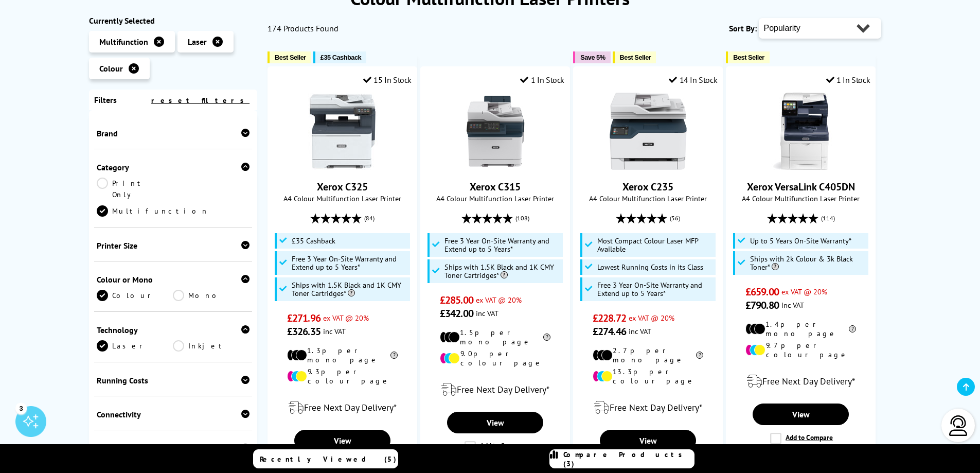
click at [143, 136] on div "Brand" at bounding box center [173, 133] width 153 height 10
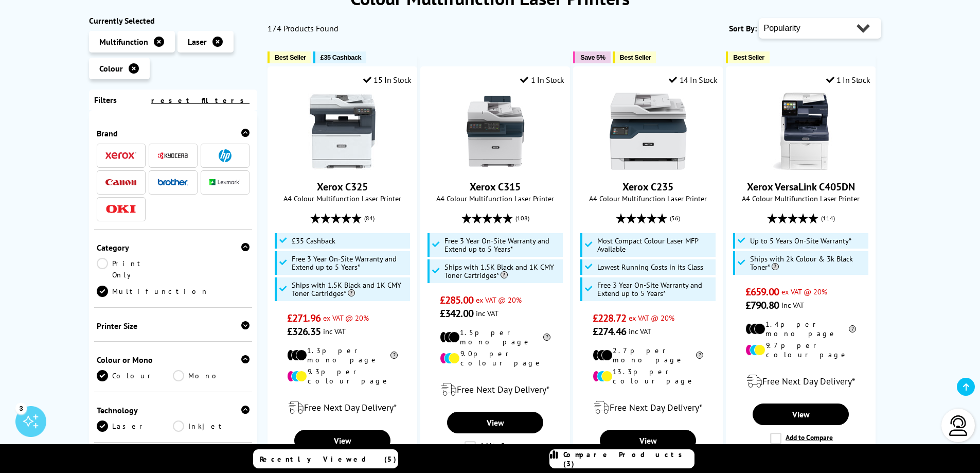
click at [132, 158] on img at bounding box center [120, 155] width 31 height 7
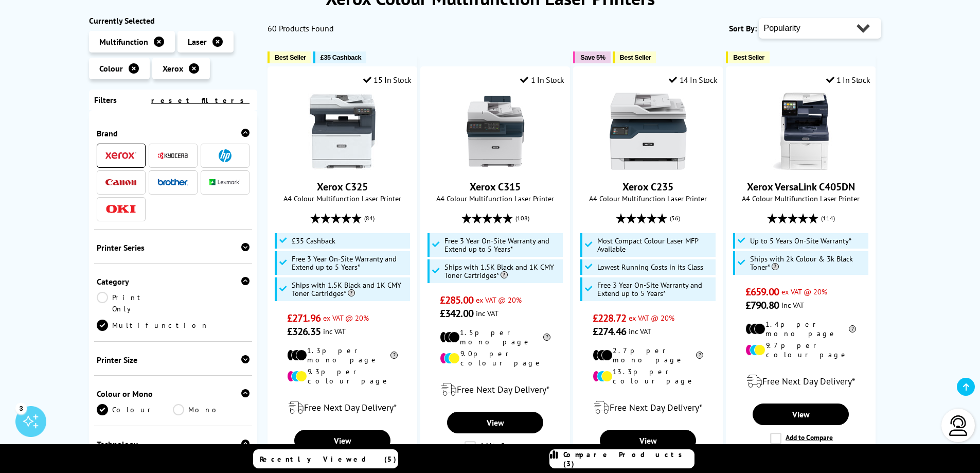
click at [841, 32] on select "Popularity Rating Price - Low to High Price - High to Low Running Costs - Low t…" at bounding box center [820, 28] width 122 height 21
select select "Price Ascending"
click at [759, 18] on select "Popularity Rating Price - Low to High Price - High to Low Running Costs - Low t…" at bounding box center [820, 28] width 122 height 21
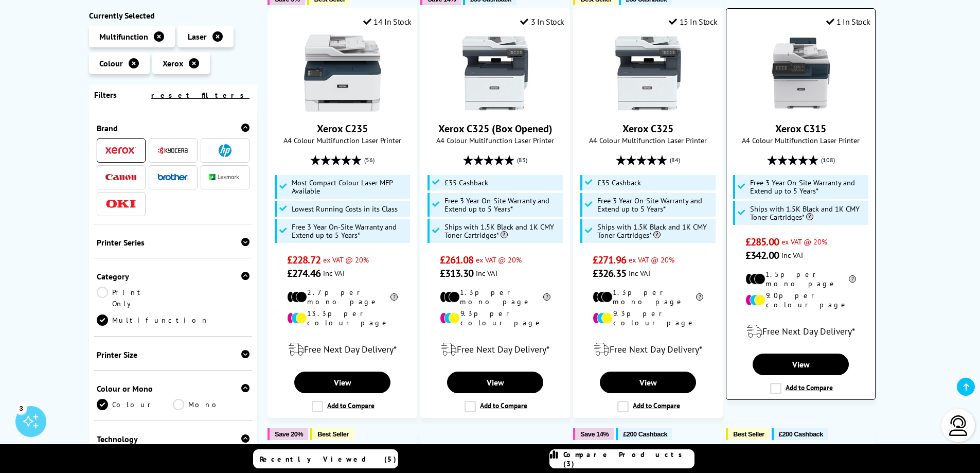
scroll to position [154, 0]
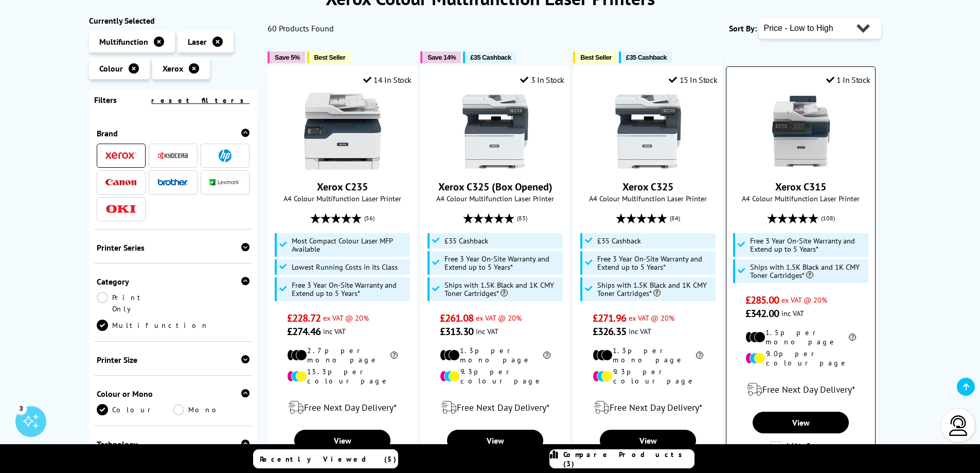
click at [809, 189] on link "Xerox C315" at bounding box center [800, 186] width 51 height 13
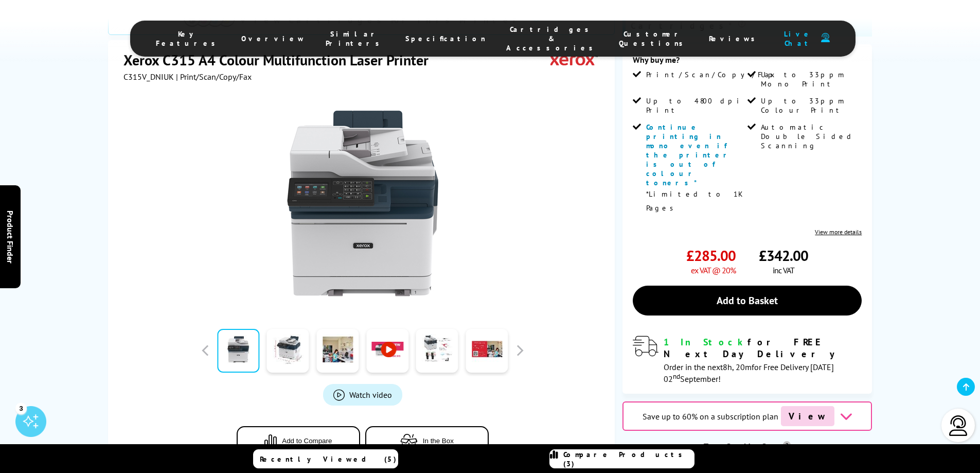
scroll to position [309, 0]
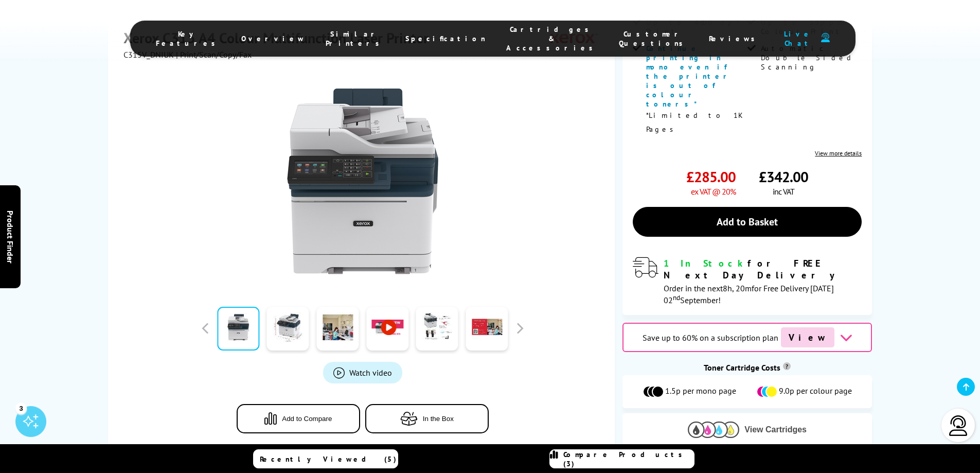
click at [748, 425] on span "View Cartridges" at bounding box center [775, 429] width 62 height 9
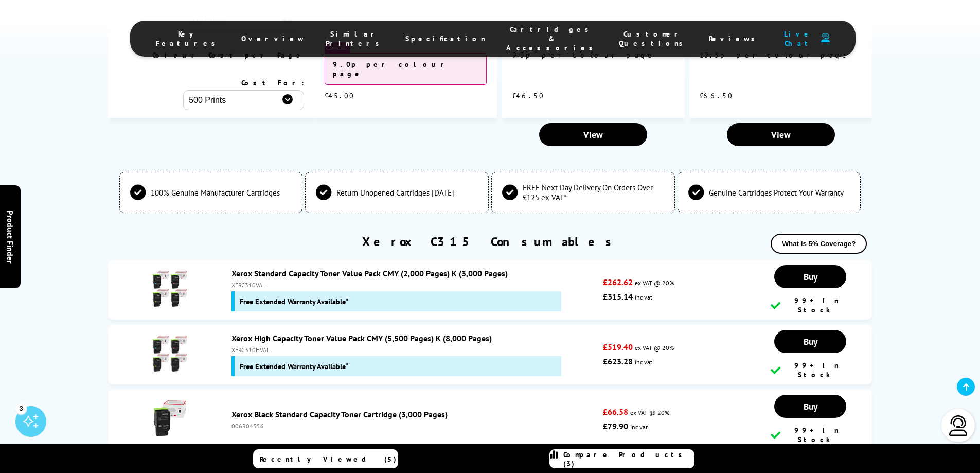
scroll to position [3591, 0]
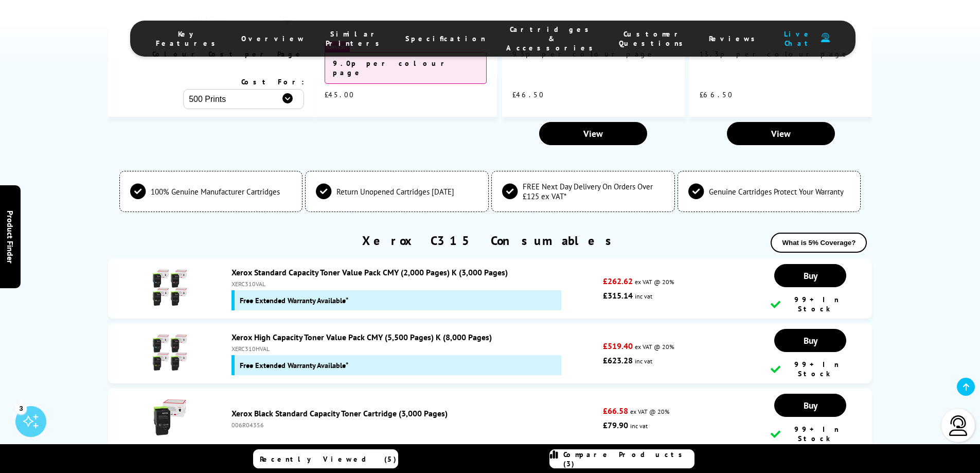
click at [313, 408] on link "Xerox Black Standard Capacity Toner Cartridge (3,000 Pages)" at bounding box center [339, 413] width 216 height 10
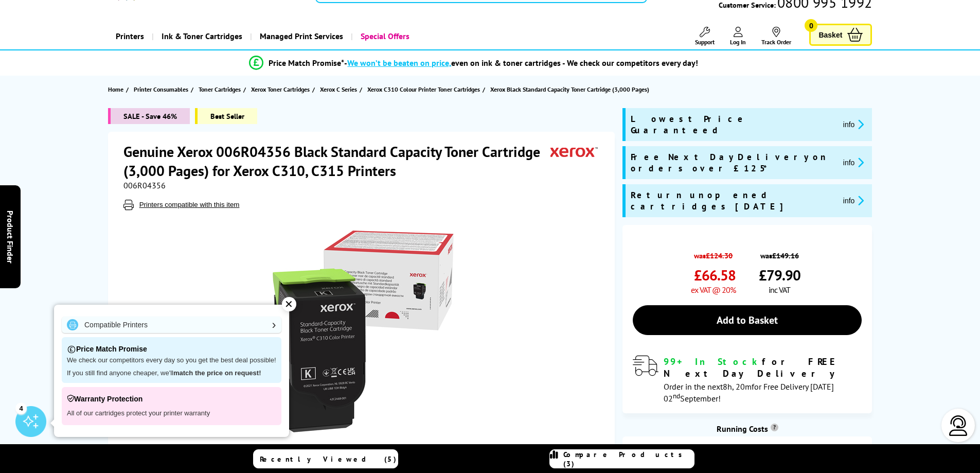
scroll to position [51, 0]
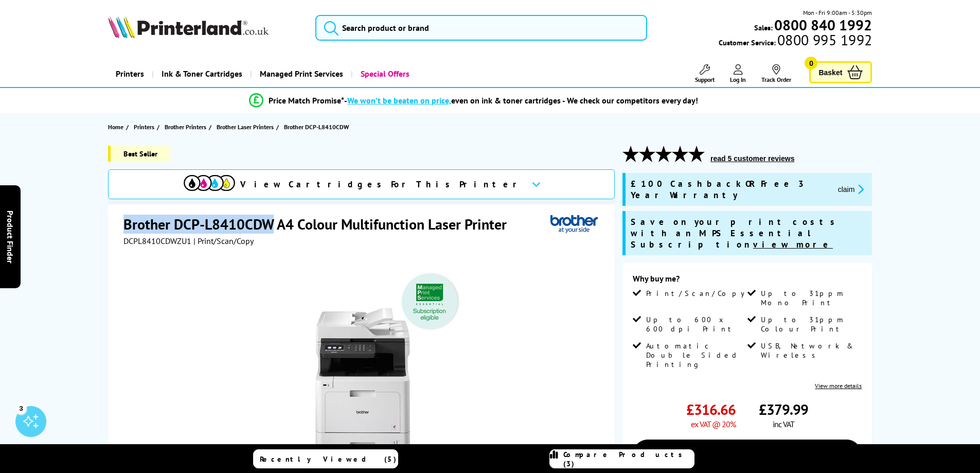
drag, startPoint x: 273, startPoint y: 225, endPoint x: 123, endPoint y: 224, distance: 149.7
click at [123, 224] on h1 "Brother DCP-L8410CDW A4 Colour Multifunction Laser Printer" at bounding box center [319, 223] width 393 height 19
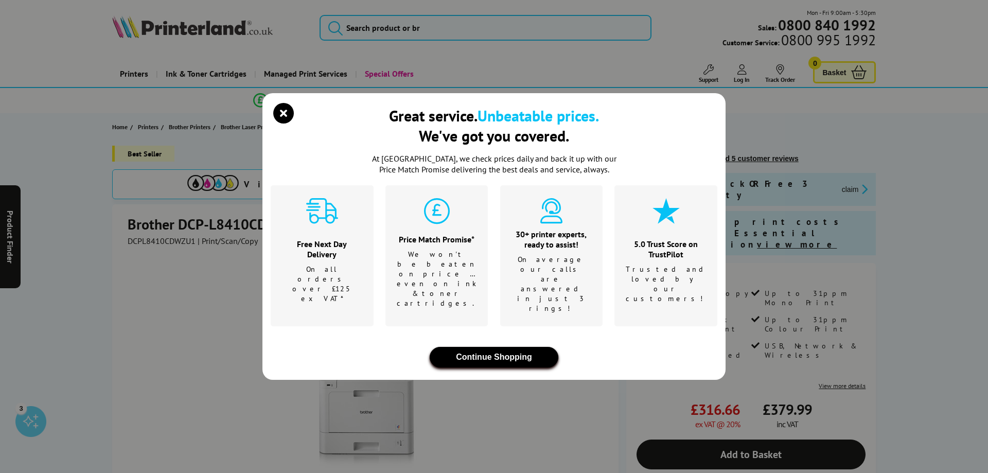
drag, startPoint x: 144, startPoint y: 225, endPoint x: 521, endPoint y: 332, distance: 392.5
click at [522, 347] on button "Continue Shopping" at bounding box center [493, 357] width 129 height 21
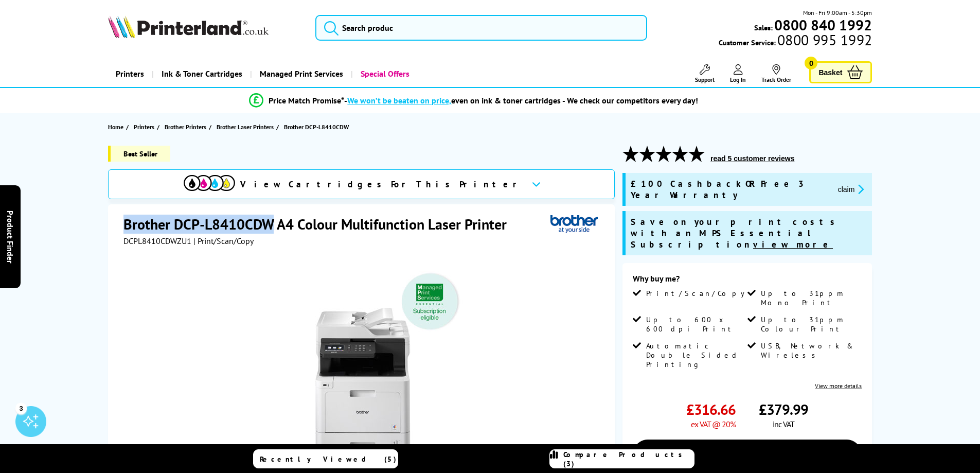
drag, startPoint x: 120, startPoint y: 223, endPoint x: 268, endPoint y: 225, distance: 147.6
click at [268, 225] on div "Brother DCP-L8410CDW A4 Colour Multifunction Laser Printer DCPL8410CDWZU1 | Pri…" at bounding box center [361, 425] width 507 height 443
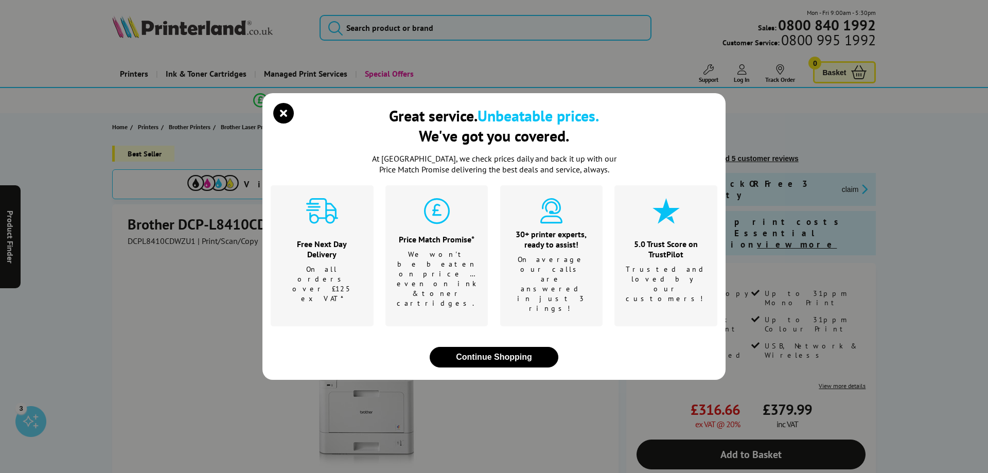
drag, startPoint x: 267, startPoint y: 225, endPoint x: 418, endPoint y: 277, distance: 159.1
click at [418, 278] on p "We won't be beaten on price …even on ink & toner cartridges." at bounding box center [437, 278] width 80 height 59
click at [277, 123] on icon "close modal" at bounding box center [283, 113] width 21 height 21
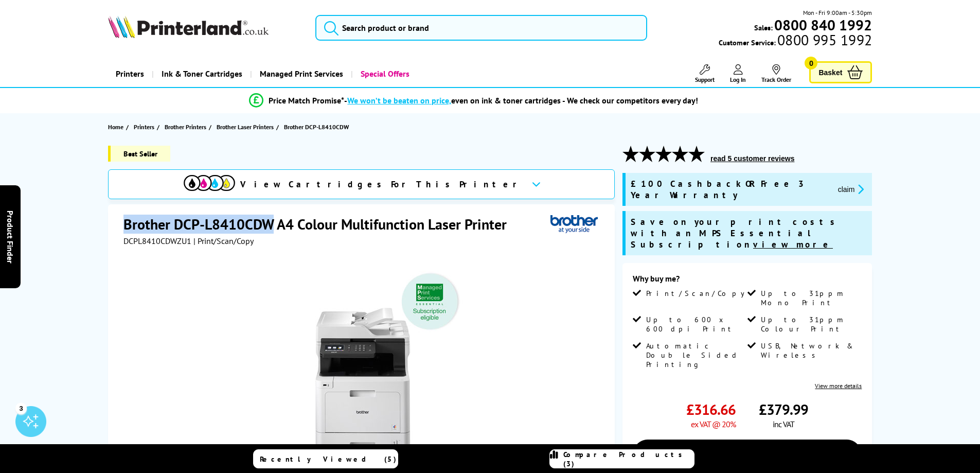
drag, startPoint x: 123, startPoint y: 225, endPoint x: 270, endPoint y: 226, distance: 146.6
click at [270, 226] on h1 "Brother DCP-L8410CDW A4 Colour Multifunction Laser Printer" at bounding box center [319, 223] width 393 height 19
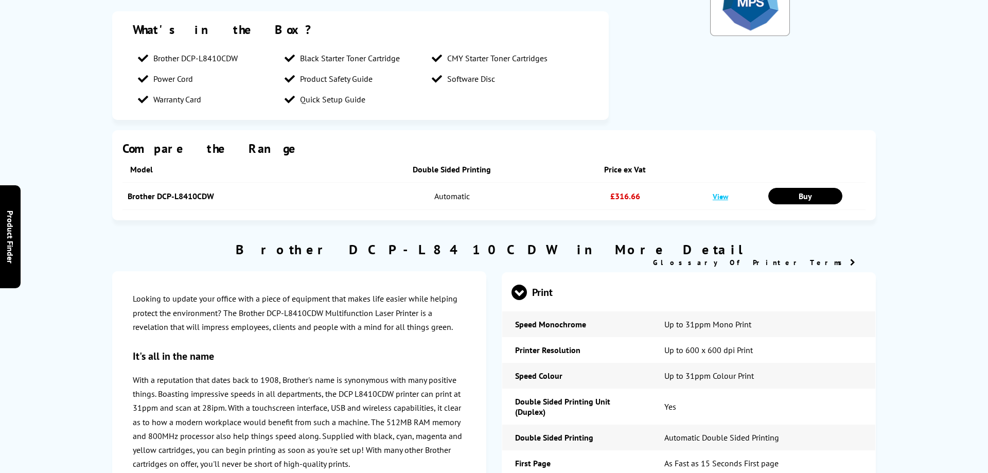
scroll to position [2585, 0]
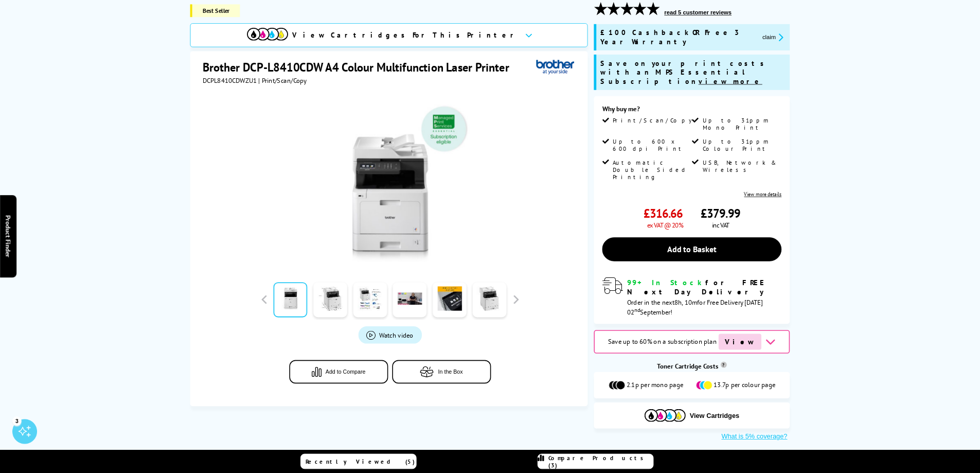
scroll to position [0, 0]
